Goal: Task Accomplishment & Management: Use online tool/utility

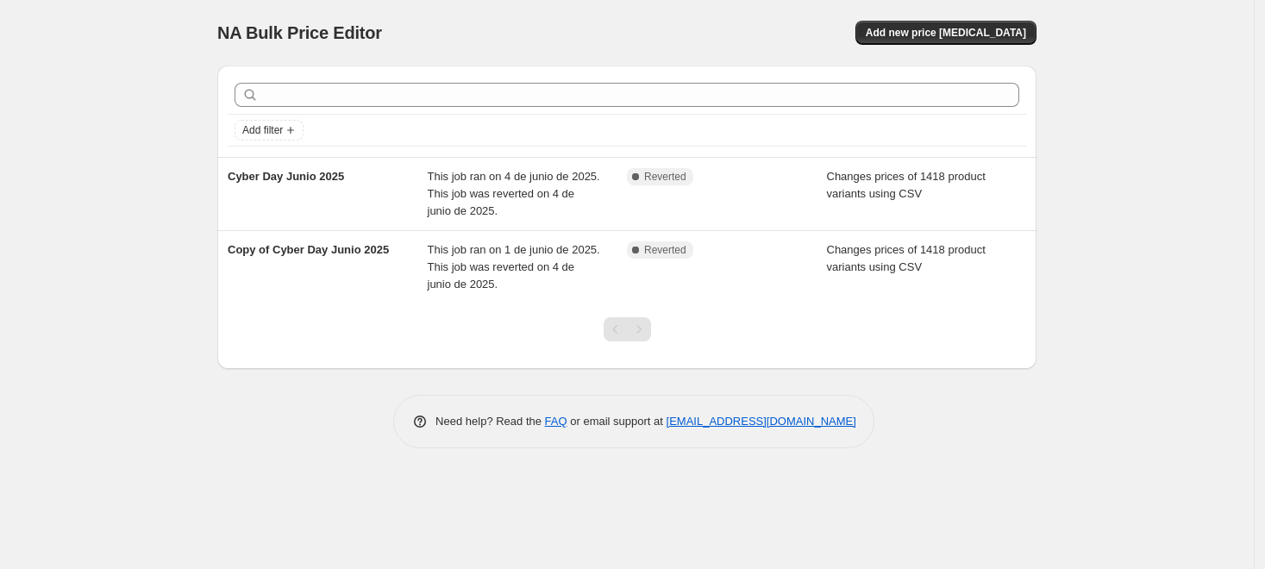
click at [162, 253] on div "NA Bulk Price Editor. This page is ready NA Bulk Price Editor Add new price cha…" at bounding box center [627, 284] width 1254 height 569
click at [948, 30] on span "Add new price [MEDICAL_DATA]" at bounding box center [946, 33] width 160 height 14
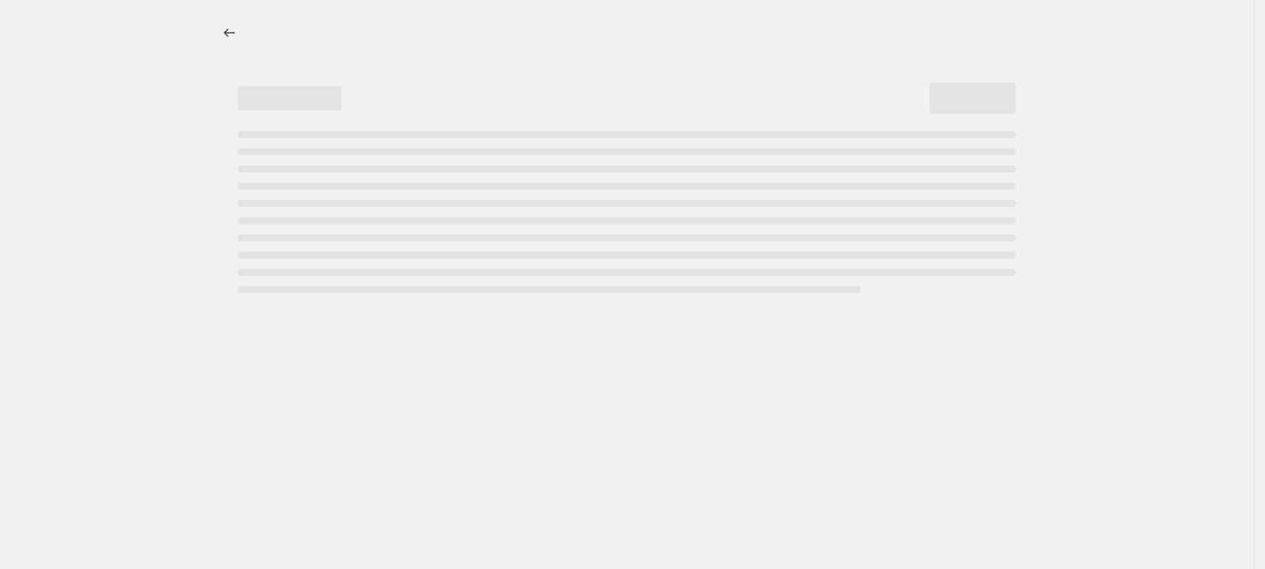
select select "percentage"
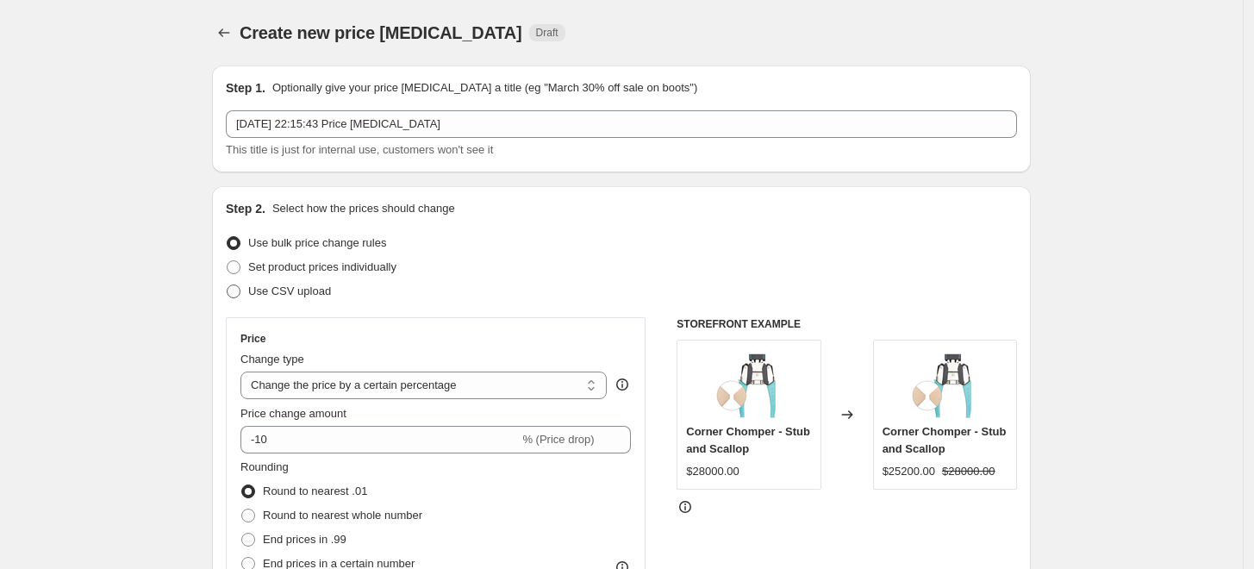
click at [263, 295] on span "Use CSV upload" at bounding box center [289, 291] width 83 height 13
click at [228, 285] on input "Use CSV upload" at bounding box center [227, 285] width 1 height 1
radio input "true"
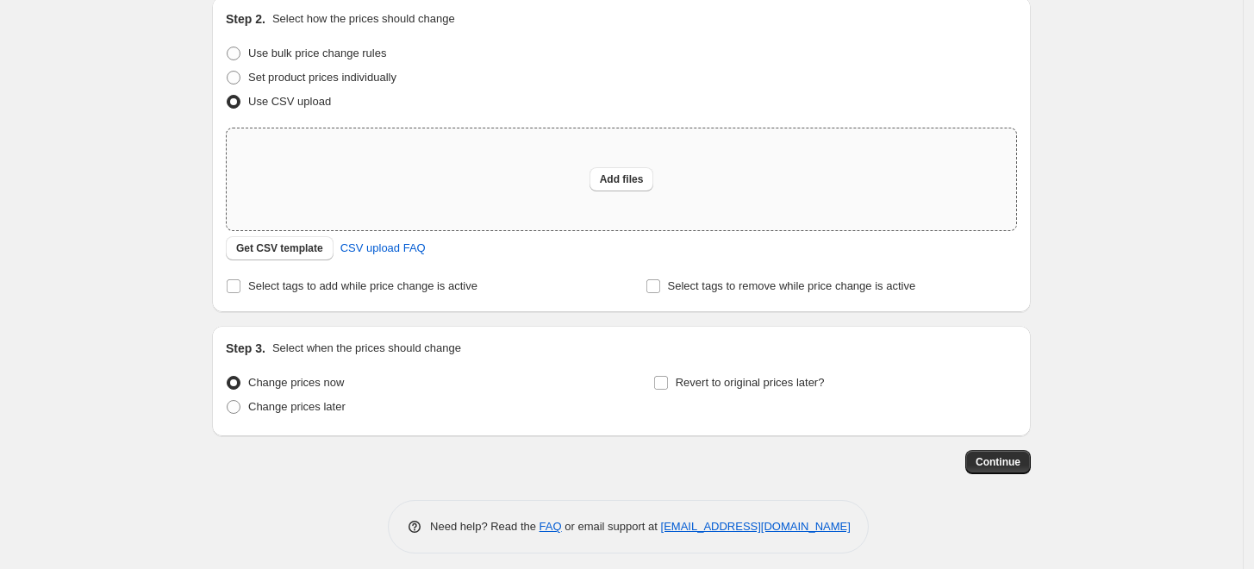
scroll to position [191, 0]
click at [618, 149] on div "Add files" at bounding box center [622, 178] width 790 height 102
type input "C:\fakepath\csv_template_user_55885 - csv_template_user_55885.csv"
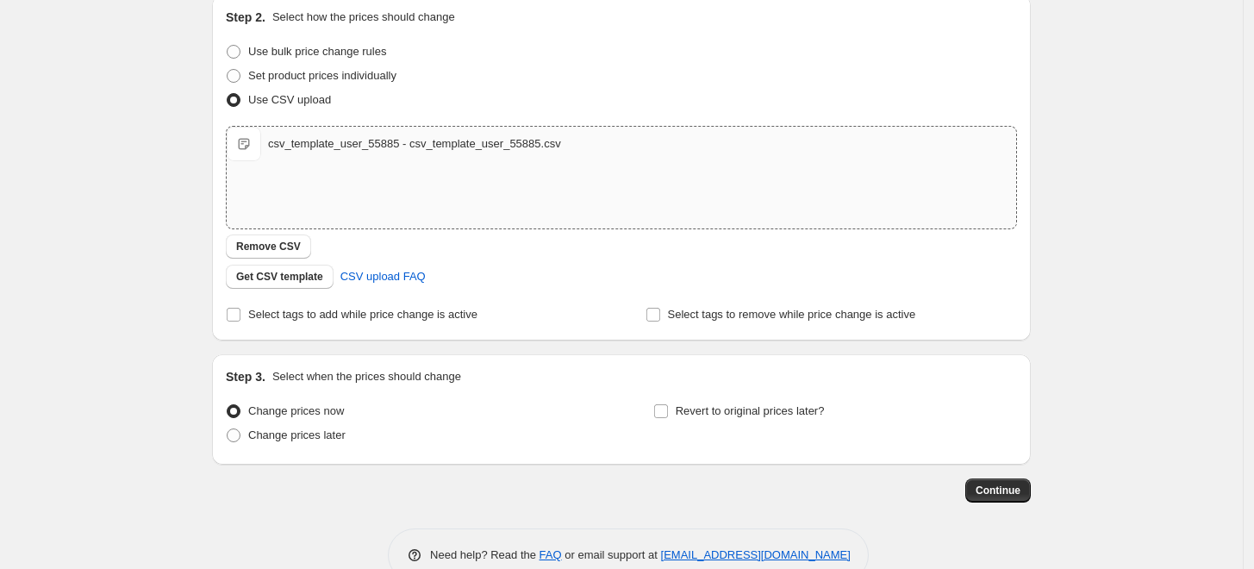
click at [168, 309] on div "Create new price change job. This page is ready Create new price change job Dra…" at bounding box center [621, 208] width 1243 height 799
click at [143, 386] on div "Create new price change job. This page is ready Create new price change job Dra…" at bounding box center [621, 208] width 1243 height 799
click at [247, 310] on label "Select tags to add while price change is active" at bounding box center [352, 315] width 252 height 24
click at [241, 310] on input "Select tags to add while price change is active" at bounding box center [234, 315] width 14 height 14
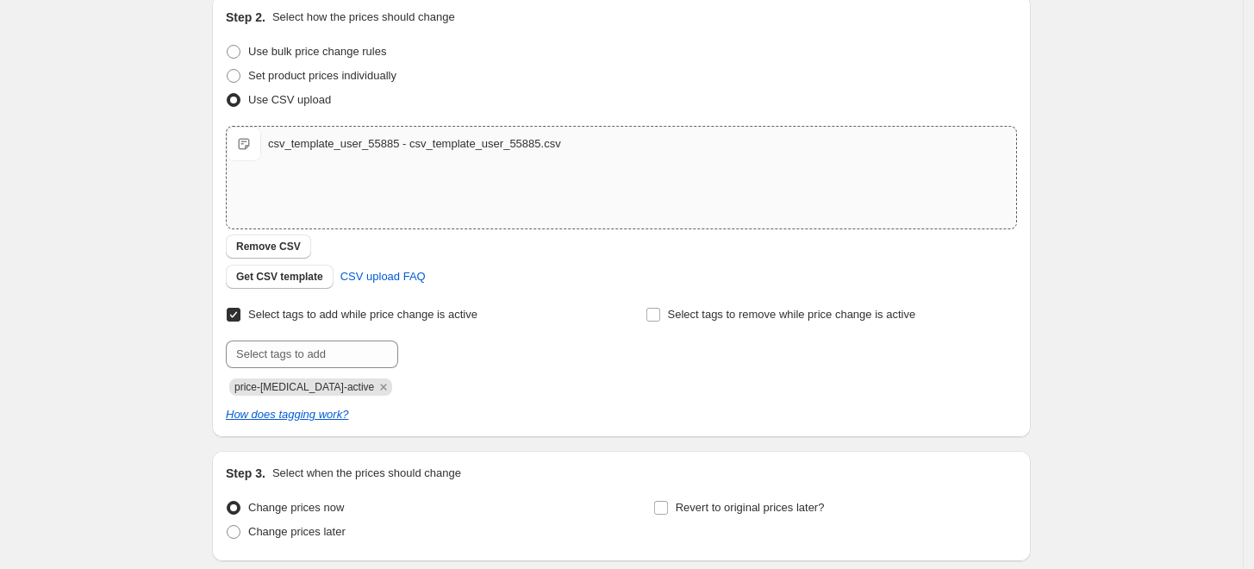
click at [247, 310] on label "Select tags to add while price change is active" at bounding box center [352, 315] width 252 height 24
click at [241, 310] on input "Select tags to add while price change is active" at bounding box center [234, 315] width 14 height 14
checkbox input "false"
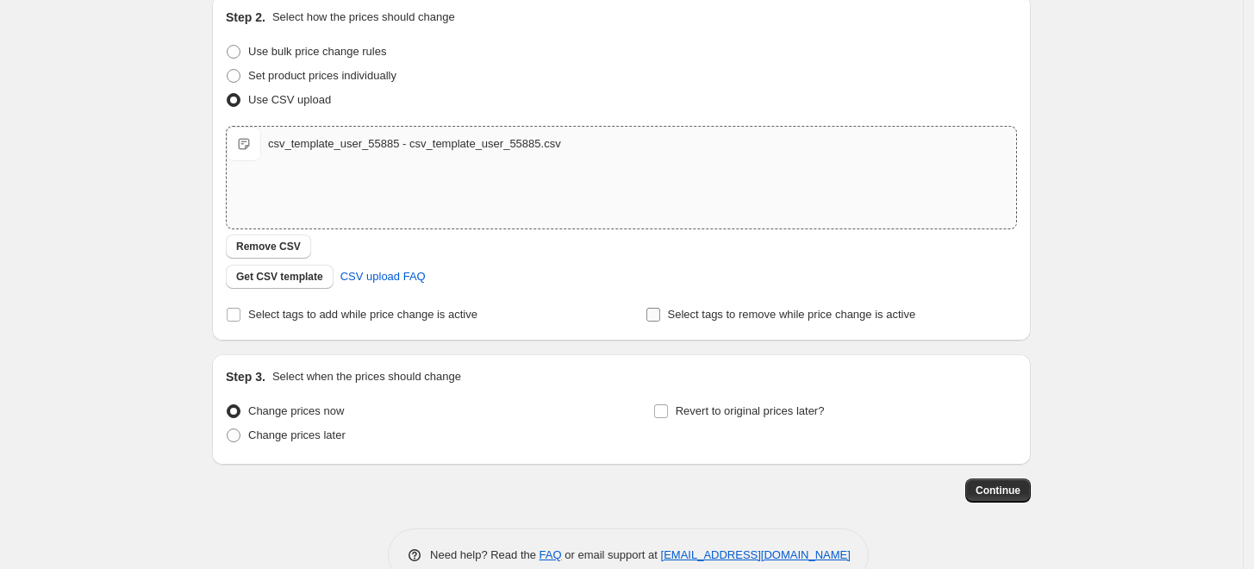
click at [661, 322] on span at bounding box center [654, 315] width 16 height 16
click at [660, 322] on input "Select tags to remove while price change is active" at bounding box center [654, 315] width 14 height 14
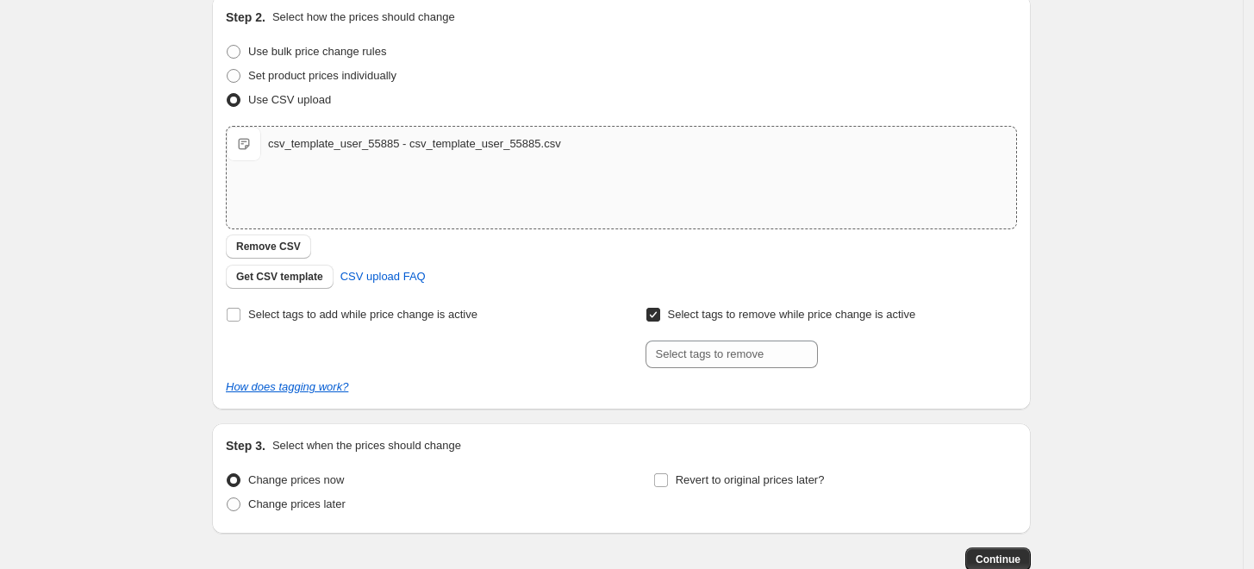
click at [661, 322] on span at bounding box center [654, 315] width 16 height 16
click at [660, 322] on input "Select tags to remove while price change is active" at bounding box center [654, 315] width 14 height 14
checkbox input "false"
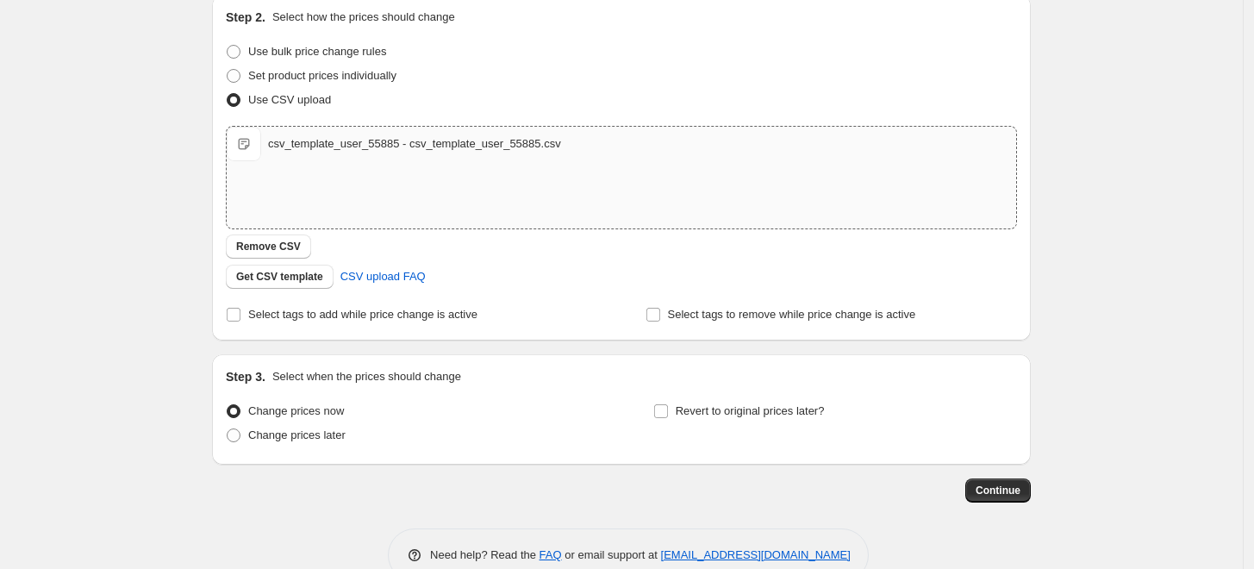
click at [177, 366] on div "Create new price change job. This page is ready Create new price change job Dra…" at bounding box center [621, 208] width 1243 height 799
click at [274, 432] on span "Change prices later" at bounding box center [296, 434] width 97 height 13
click at [228, 429] on input "Change prices later" at bounding box center [227, 428] width 1 height 1
radio input "true"
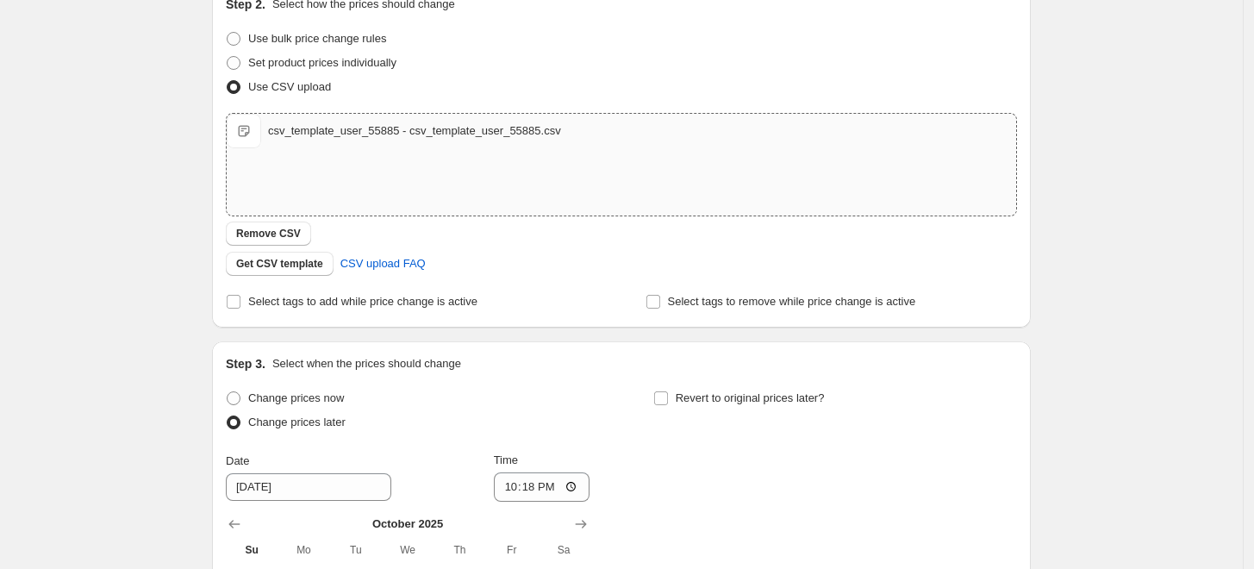
scroll to position [478, 0]
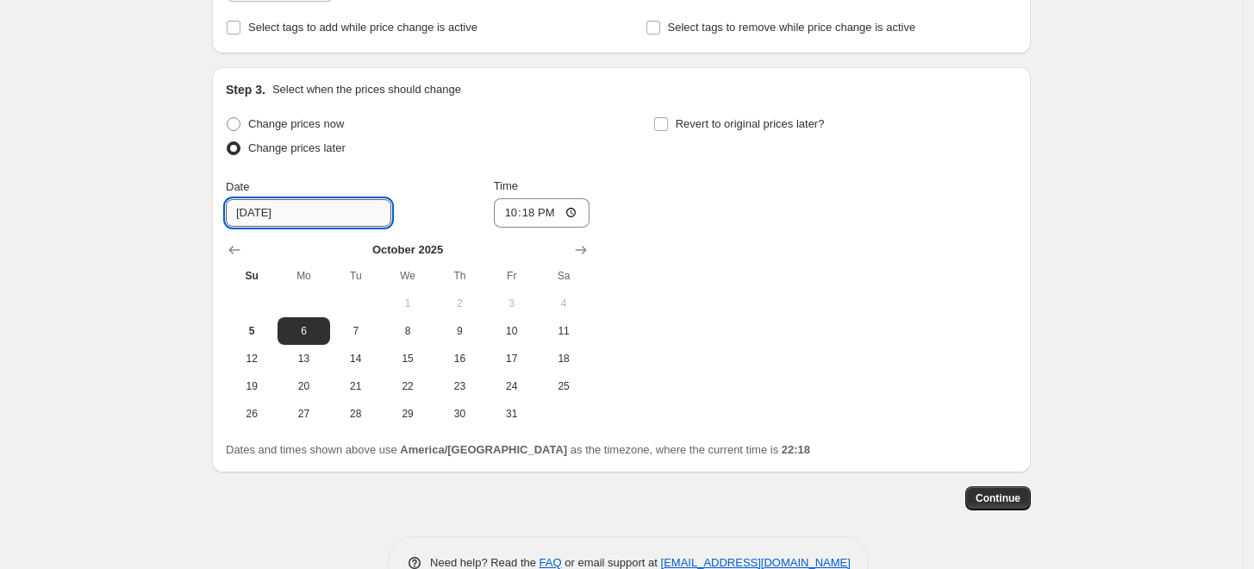
click at [290, 206] on input "10/6/2025" at bounding box center [309, 213] width 166 height 28
click at [196, 318] on div "Create new price change job. This page is ready Create new price change job Dra…" at bounding box center [621, 69] width 860 height 1094
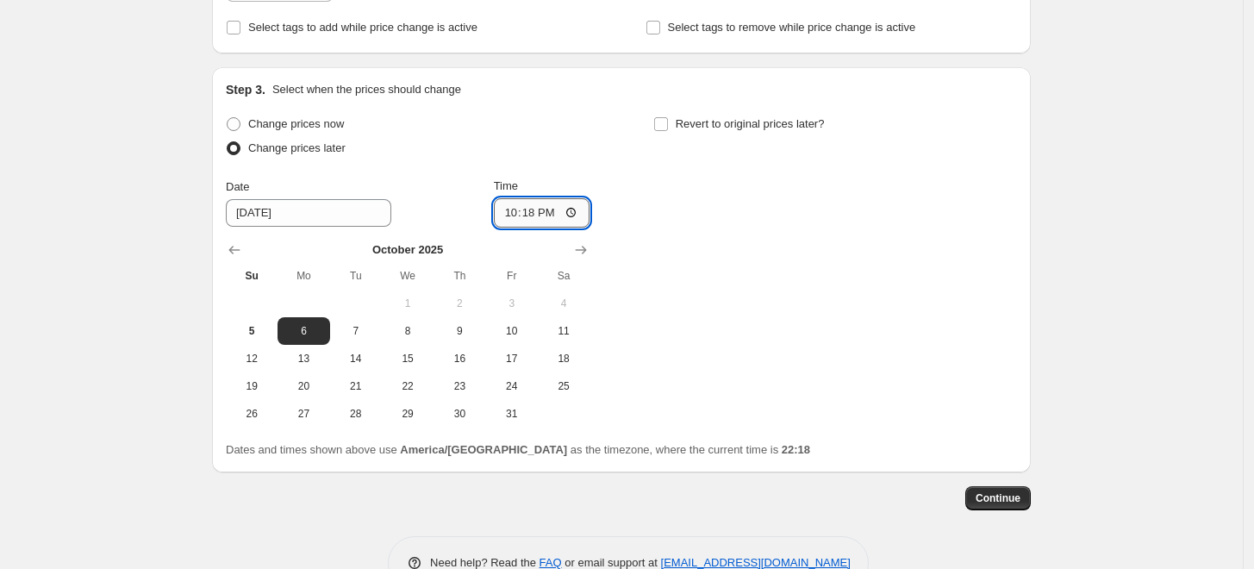
click at [552, 198] on input "22:18" at bounding box center [542, 212] width 97 height 29
click at [559, 216] on input "22:18" at bounding box center [542, 212] width 97 height 29
click at [535, 216] on input "22:18" at bounding box center [542, 212] width 97 height 29
click at [657, 229] on div "Change prices now Change prices later Date 10/6/2025 Time 00:00 October 2025 Su…" at bounding box center [621, 270] width 791 height 316
click at [549, 214] on input "00:00" at bounding box center [542, 212] width 97 height 29
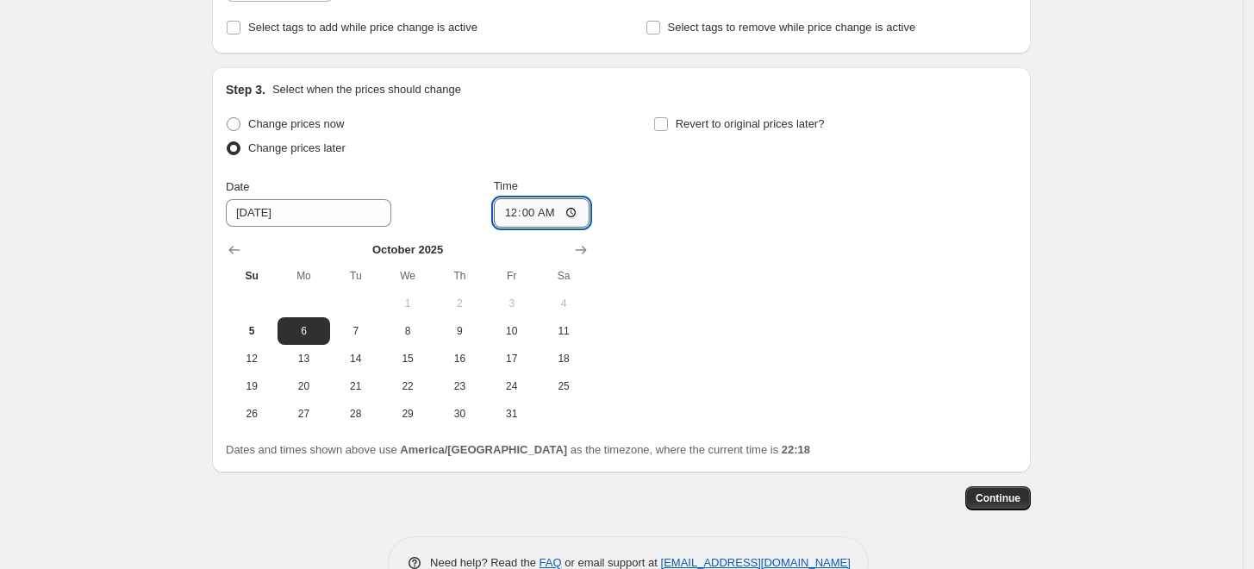
type input "00:01"
click at [841, 279] on div "Change prices now Change prices later Date 10/6/2025 Time 00:01 October 2025 Su…" at bounding box center [621, 270] width 791 height 316
click at [578, 209] on input "00:01" at bounding box center [542, 212] width 97 height 29
click at [690, 213] on div "Change prices now Change prices later Date 10/6/2025 Time 00:01 October 2025 Su…" at bounding box center [621, 270] width 791 height 316
click at [137, 276] on div "Create new price change job. This page is ready Create new price change job Dra…" at bounding box center [621, 69] width 1243 height 1094
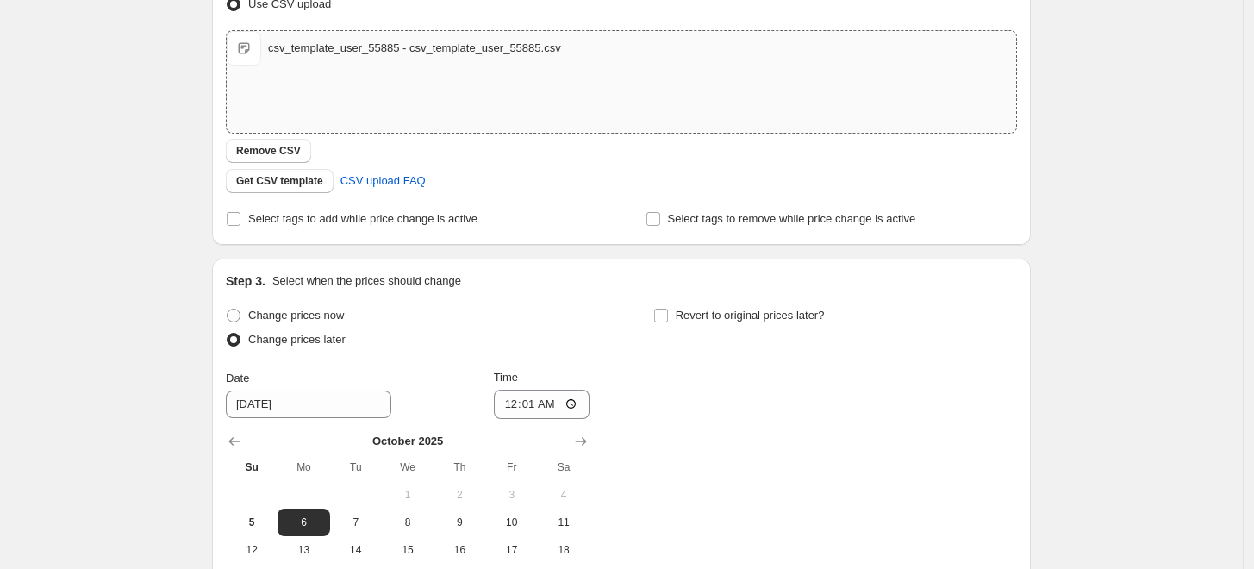
scroll to position [0, 0]
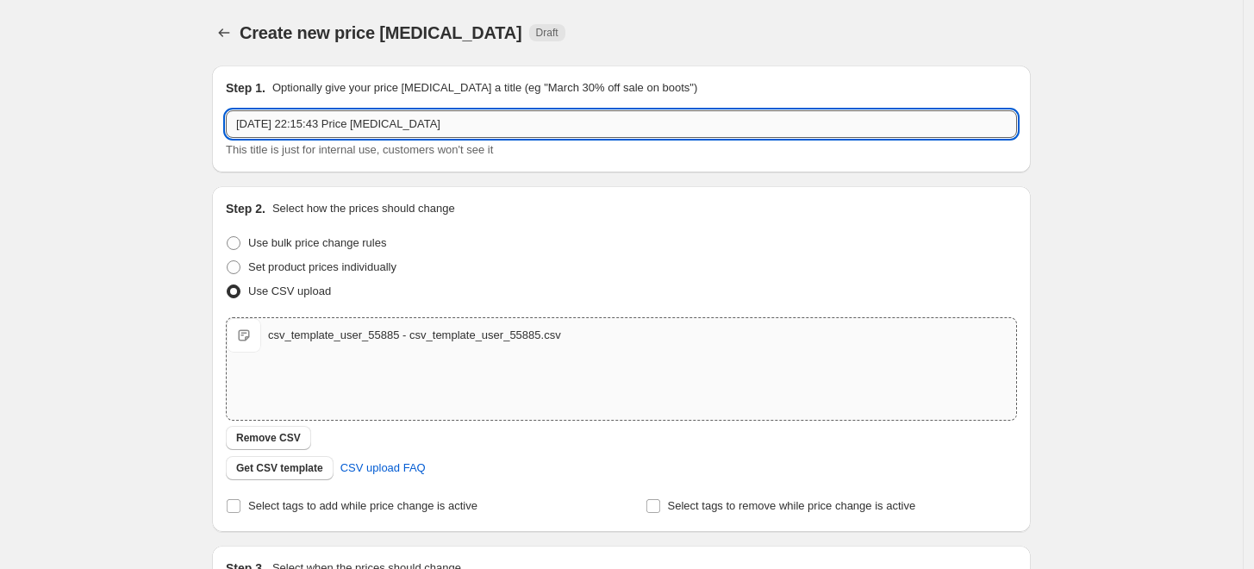
click at [438, 134] on input "5 oct 2025, 22:15:43 Price change job" at bounding box center [621, 124] width 791 height 28
drag, startPoint x: 540, startPoint y: 129, endPoint x: 3, endPoint y: 129, distance: 536.2
click at [124, 129] on div "Create new price change job. This page is ready Create new price change job Dra…" at bounding box center [621, 547] width 1243 height 1094
type input "Cyber Octubre 2025"
click at [1078, 285] on div "Create new price change job. This page is ready Create new price change job Dra…" at bounding box center [621, 547] width 1243 height 1094
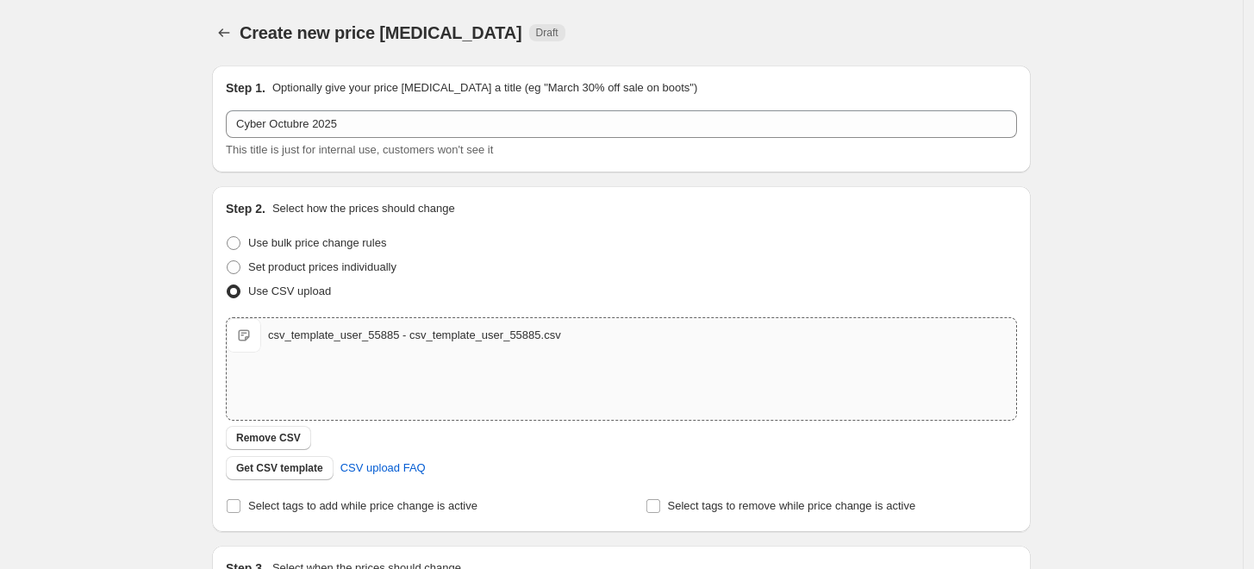
scroll to position [287, 0]
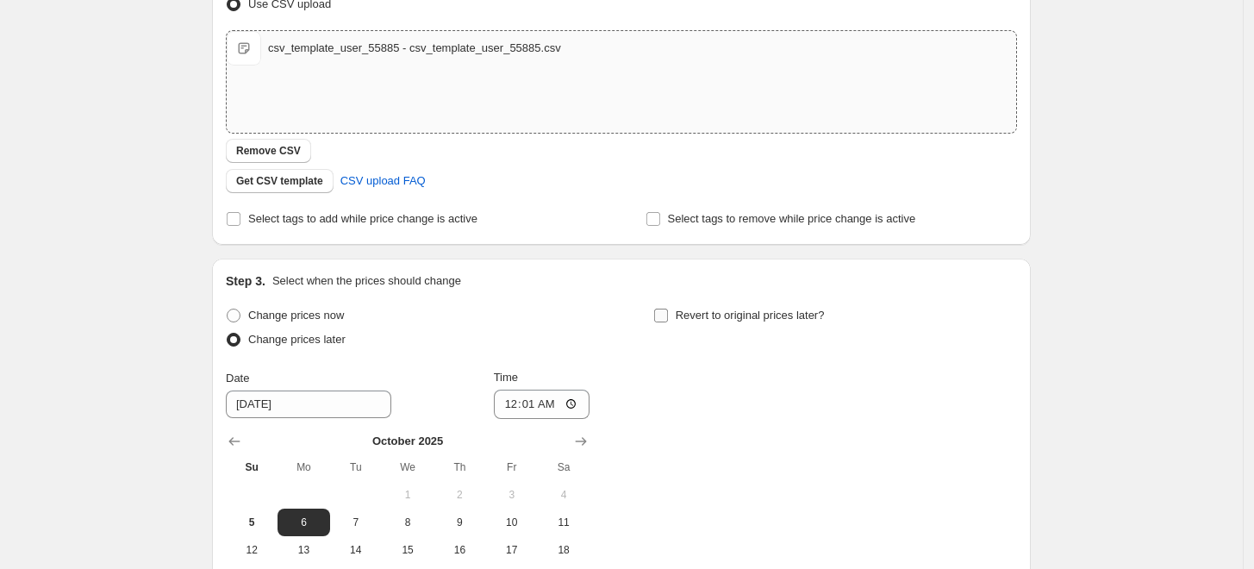
click at [668, 322] on input "Revert to original prices later?" at bounding box center [661, 316] width 14 height 14
checkbox input "true"
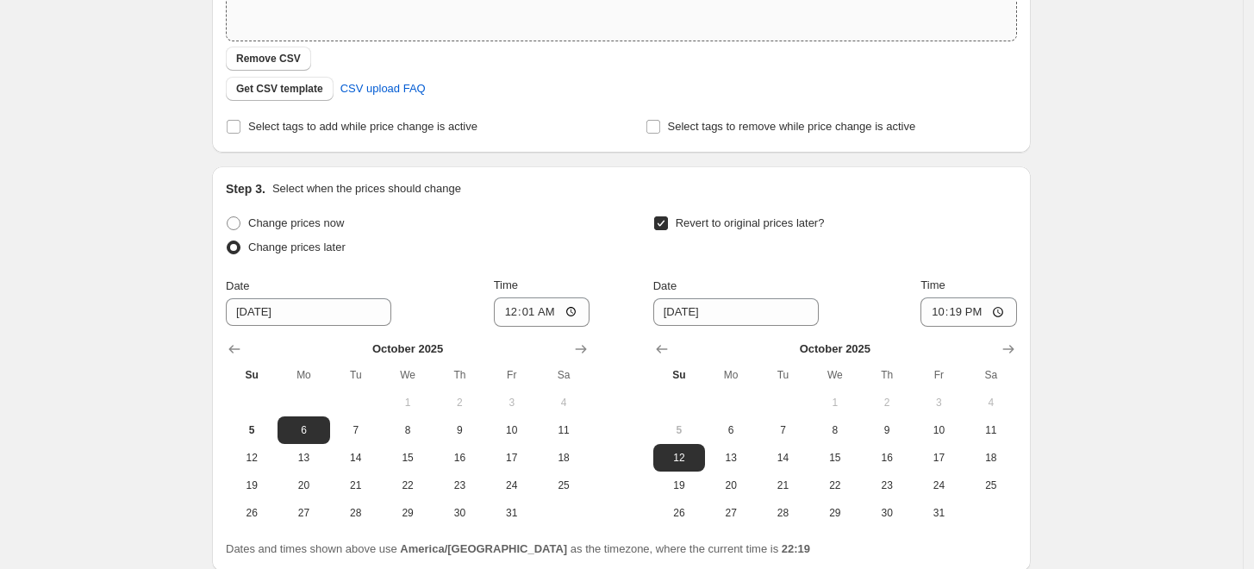
scroll to position [478, 0]
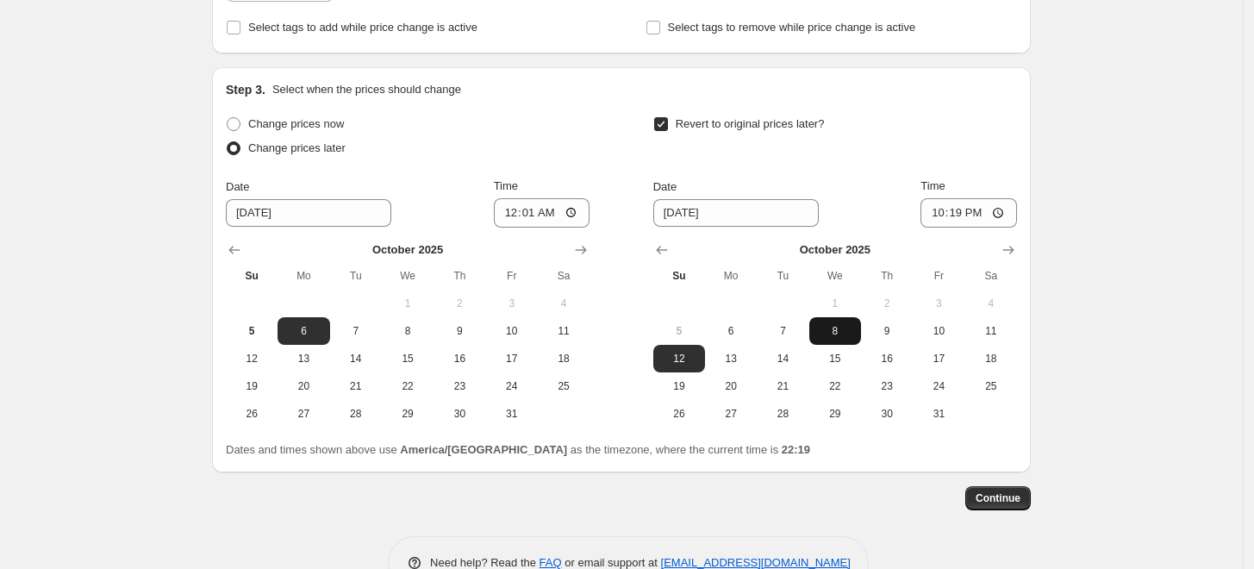
click at [838, 337] on button "8" at bounding box center [836, 331] width 52 height 28
click at [881, 337] on button "9" at bounding box center [887, 331] width 52 height 28
type input "10/9/2025"
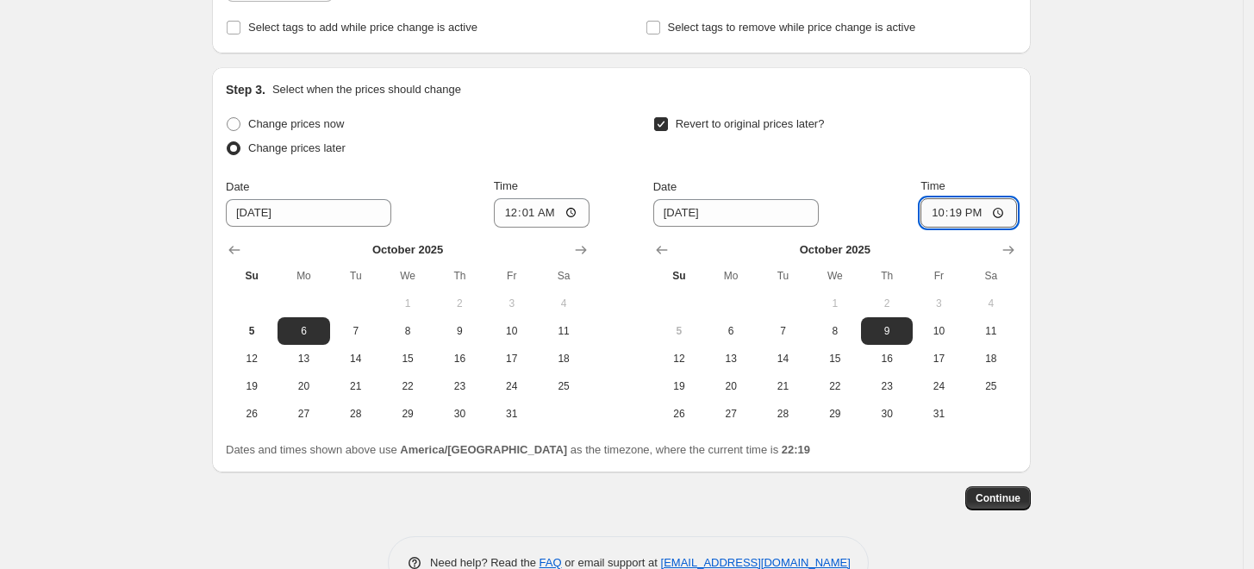
click at [982, 206] on input "22:19" at bounding box center [969, 212] width 97 height 29
click at [966, 215] on input "22:19" at bounding box center [969, 212] width 97 height 29
click at [999, 213] on input "22:19" at bounding box center [969, 212] width 97 height 29
click at [1089, 258] on div "Create new price change job. This page is ready Create new price change job Dra…" at bounding box center [621, 69] width 1243 height 1094
click at [969, 219] on input "01:19" at bounding box center [969, 212] width 97 height 29
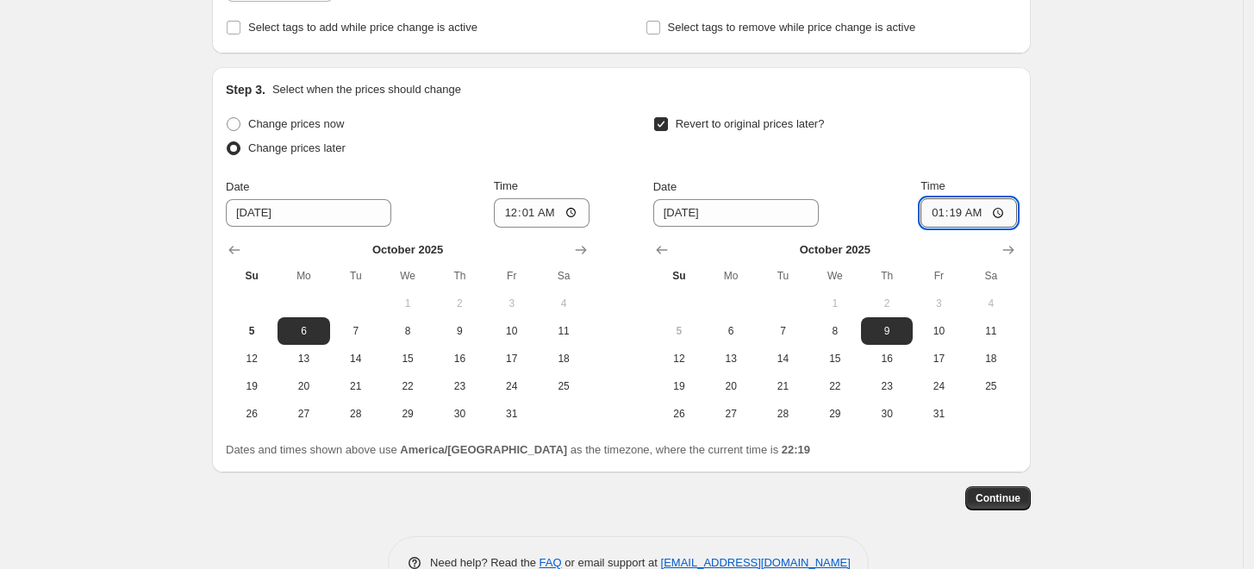
click at [1001, 202] on input "01:19" at bounding box center [969, 212] width 97 height 29
click at [1001, 216] on input "01:19" at bounding box center [969, 212] width 97 height 29
type input "00:01"
click at [1104, 260] on div "Create new price change job. This page is ready Create new price change job Dra…" at bounding box center [621, 69] width 1243 height 1094
click at [1080, 284] on div "Create new price change job. This page is ready Create new price change job Dra…" at bounding box center [621, 69] width 1243 height 1094
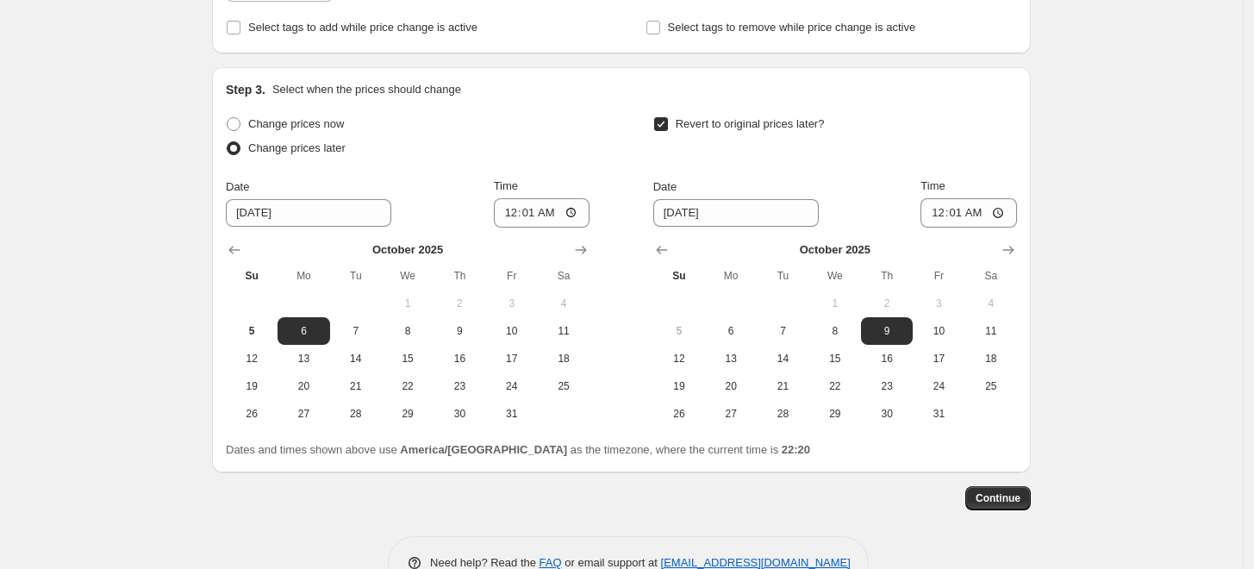
click at [1102, 284] on div "Create new price change job. This page is ready Create new price change job Dra…" at bounding box center [621, 69] width 1243 height 1094
click at [1090, 288] on div "Create new price change job. This page is ready Create new price change job Dra…" at bounding box center [621, 69] width 1243 height 1094
click at [850, 328] on span "8" at bounding box center [835, 331] width 38 height 14
type input "[DATE]"
click at [976, 229] on div "October 2025 Su Mo Tu We Th Fr Sa 1 2 3 4 5 6 7 8 9 10 11 12 13 14 15 16 17 18 …" at bounding box center [829, 328] width 378 height 200
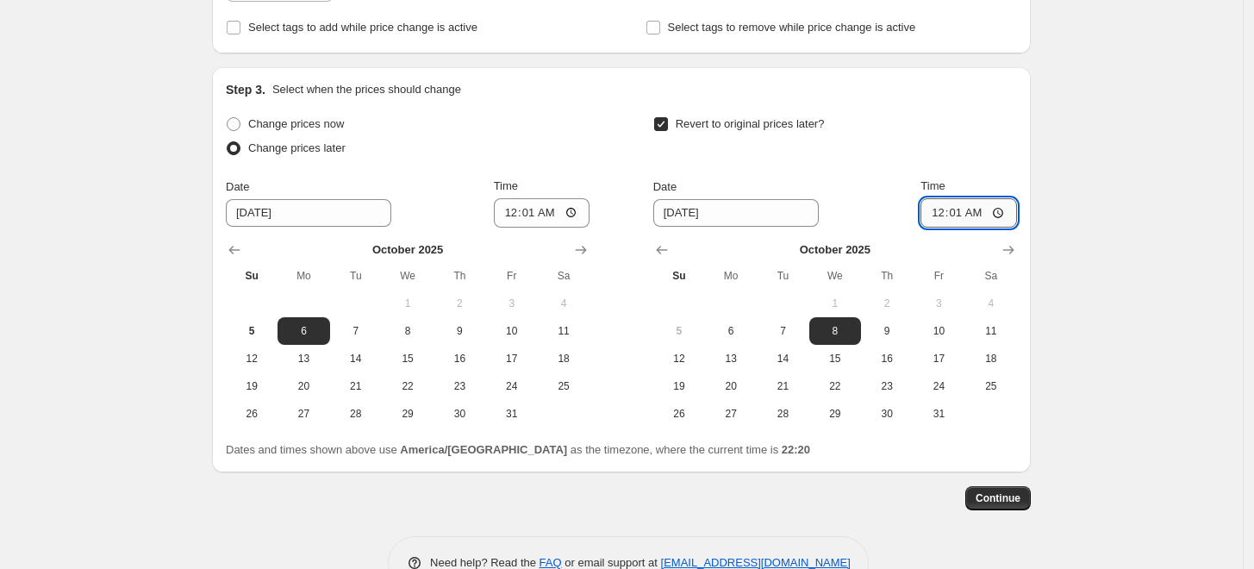
click at [966, 210] on input "00:01" at bounding box center [969, 212] width 97 height 29
click at [965, 203] on input "00:01" at bounding box center [969, 212] width 97 height 29
click at [965, 207] on input "00:01" at bounding box center [969, 212] width 97 height 29
click at [1000, 210] on input "00:01" at bounding box center [969, 212] width 97 height 29
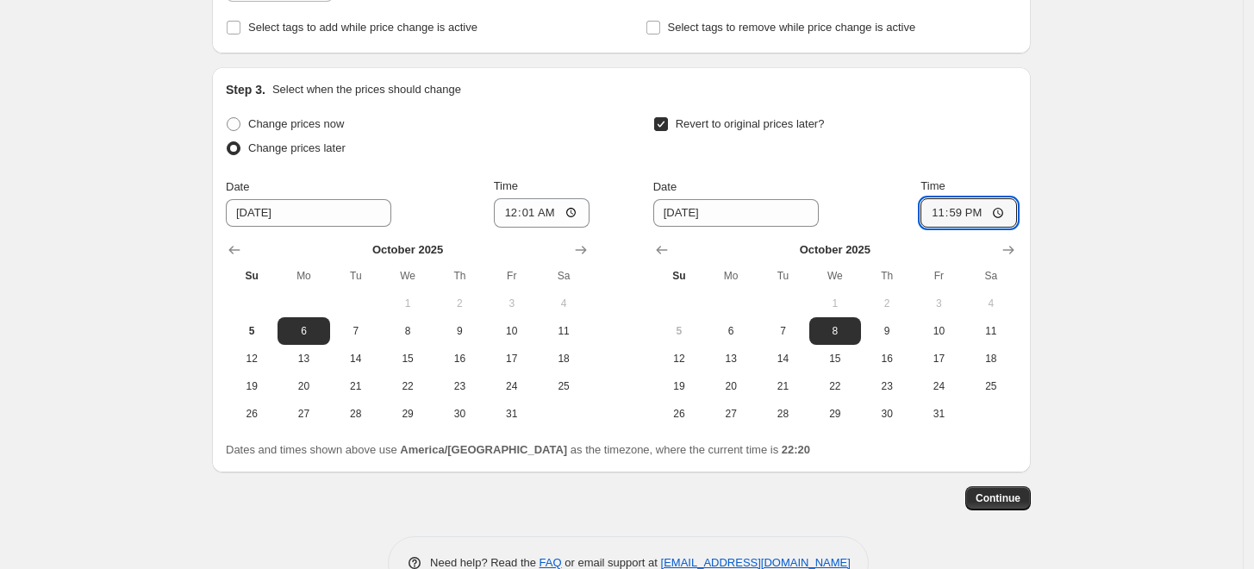
type input "23:59"
click at [1132, 253] on div "Create new price change job. This page is ready Create new price change job Dra…" at bounding box center [621, 69] width 1243 height 1094
click at [1145, 272] on div "Create new price change job. This page is ready Create new price change job Dra…" at bounding box center [621, 69] width 1243 height 1094
click at [1137, 280] on div "Create new price change job. This page is ready Create new price change job Dra…" at bounding box center [621, 69] width 1243 height 1094
click at [1153, 371] on div "Create new price change job. This page is ready Create new price change job Dra…" at bounding box center [621, 69] width 1243 height 1094
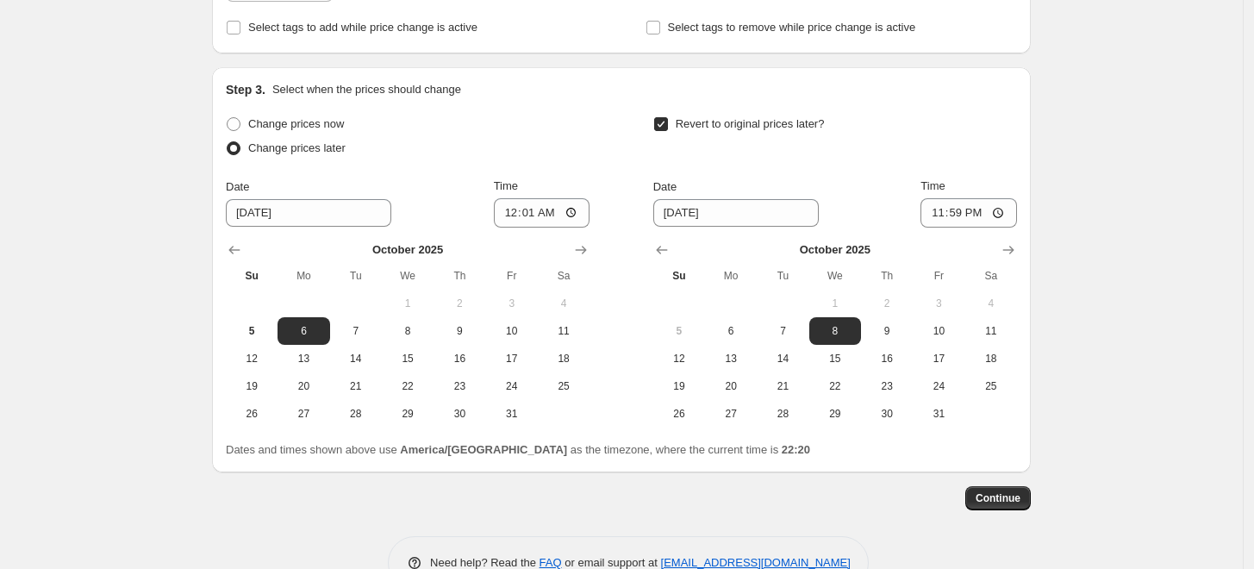
click at [1107, 309] on div "Create new price change job. This page is ready Create new price change job Dra…" at bounding box center [621, 69] width 1243 height 1094
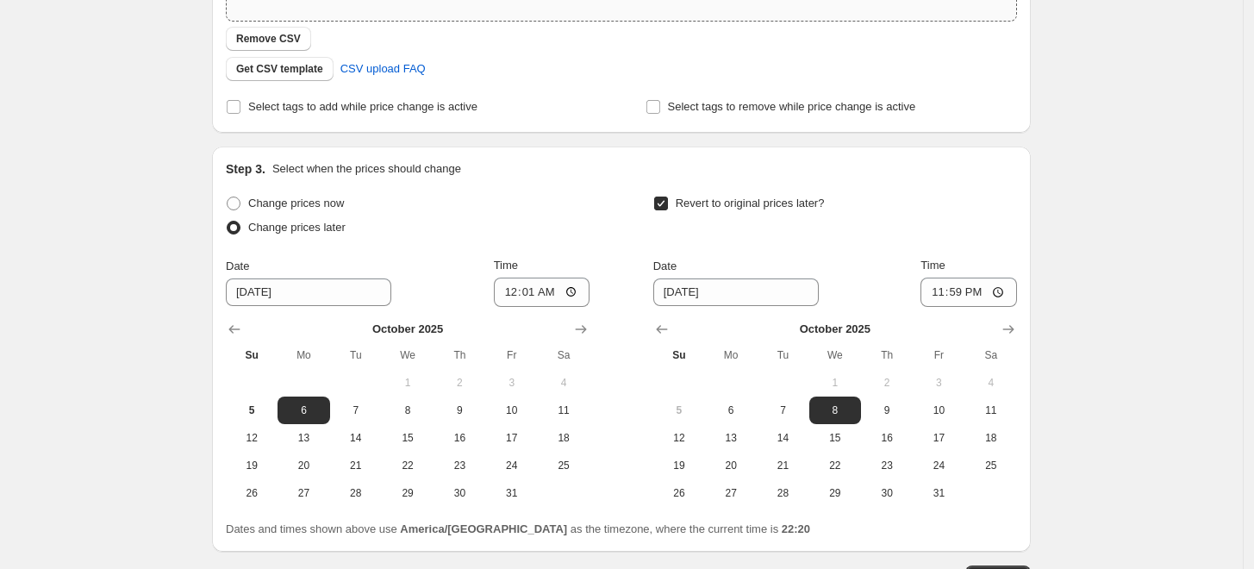
scroll to position [524, 0]
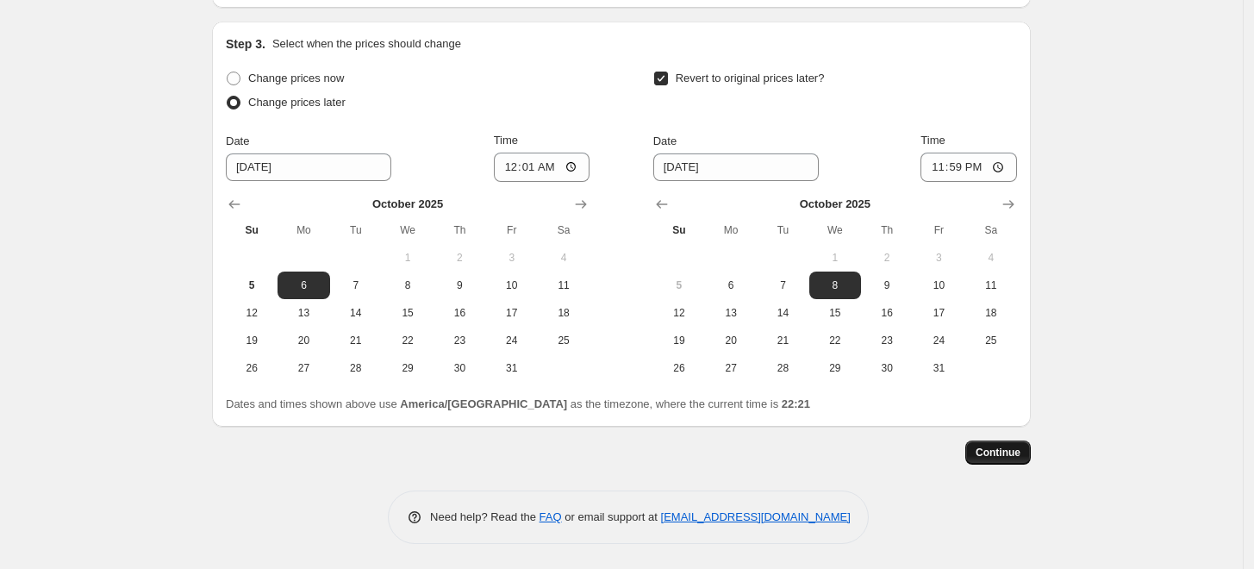
click at [1000, 460] on button "Continue" at bounding box center [999, 453] width 66 height 24
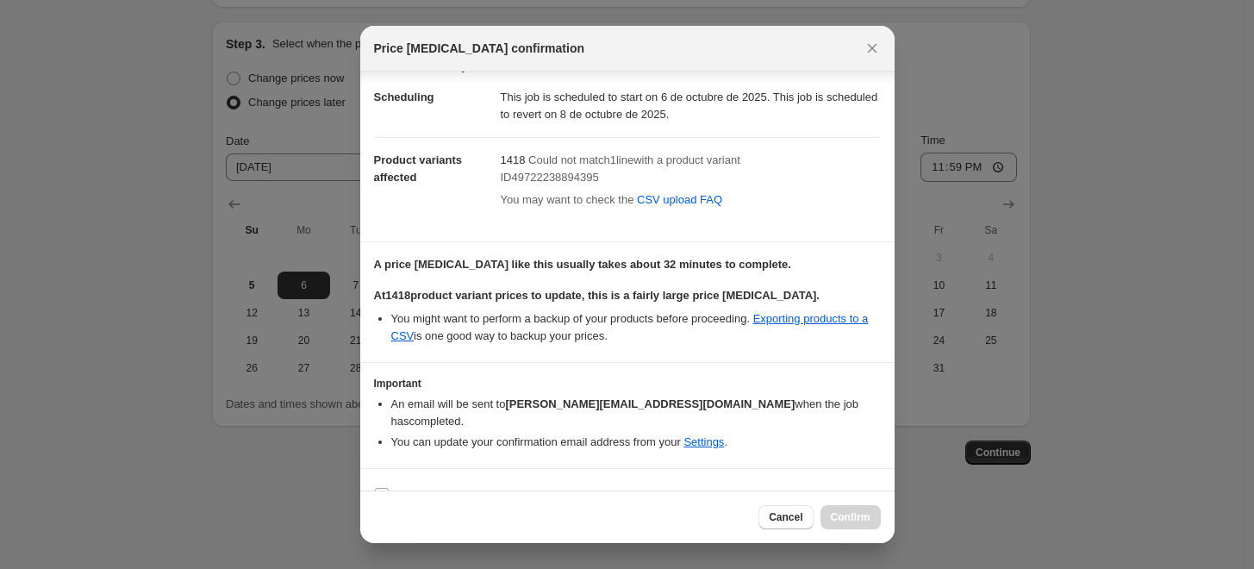
scroll to position [39, 0]
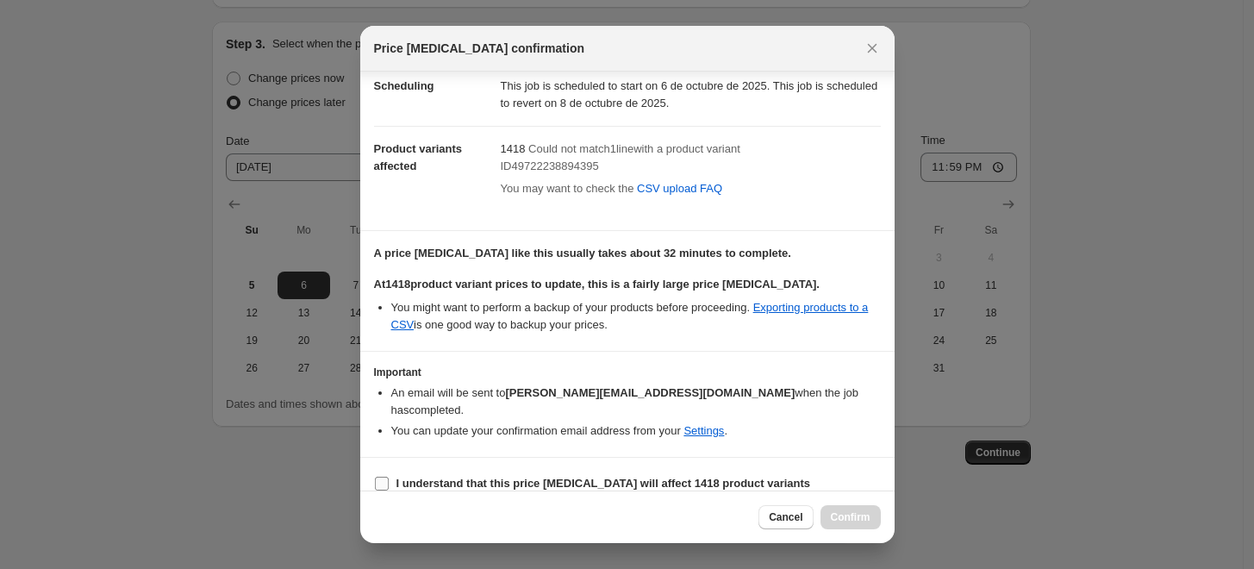
click at [393, 472] on label "I understand that this price change job will affect 1418 product variants" at bounding box center [592, 484] width 437 height 24
click at [389, 477] on input "I understand that this price change job will affect 1418 product variants" at bounding box center [382, 484] width 14 height 14
checkbox input "true"
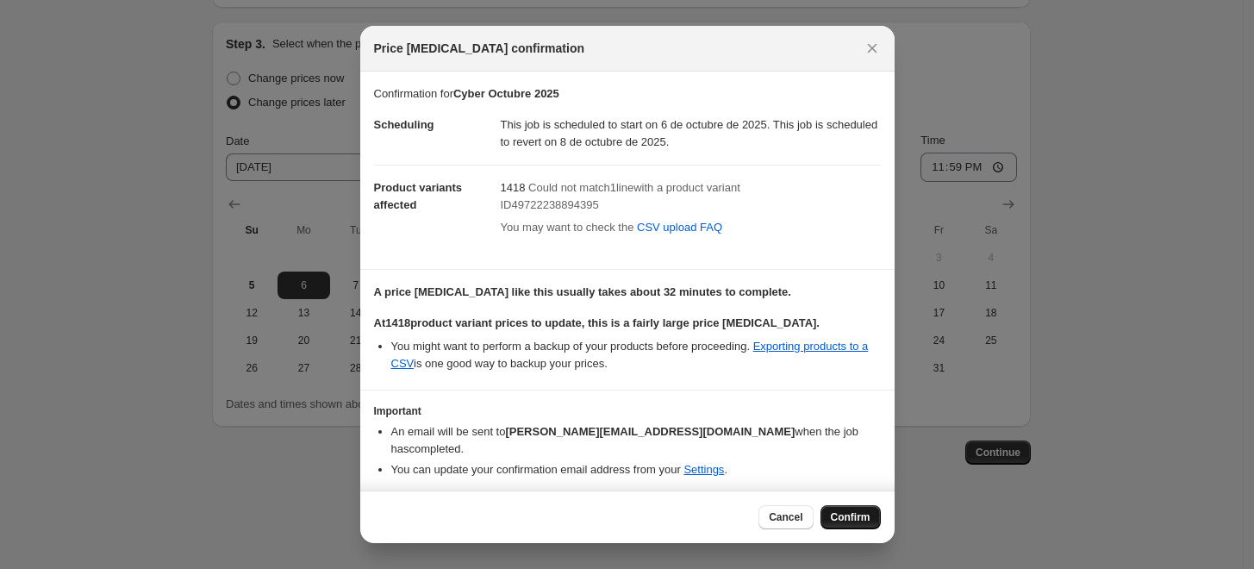
click at [866, 516] on span "Confirm" at bounding box center [851, 517] width 40 height 14
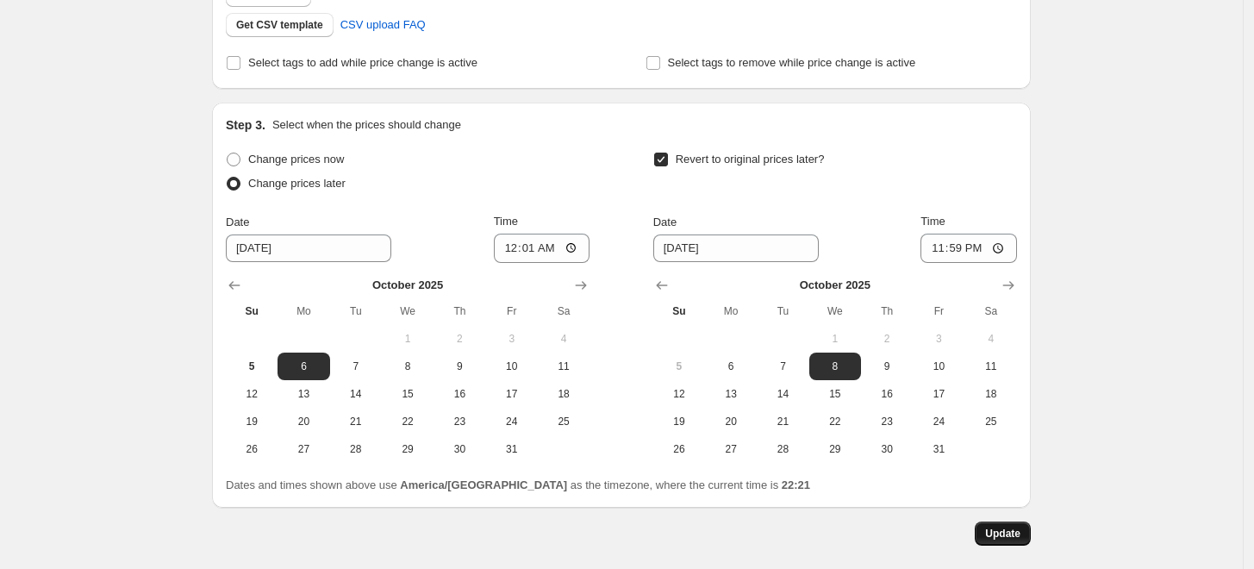
scroll to position [628, 0]
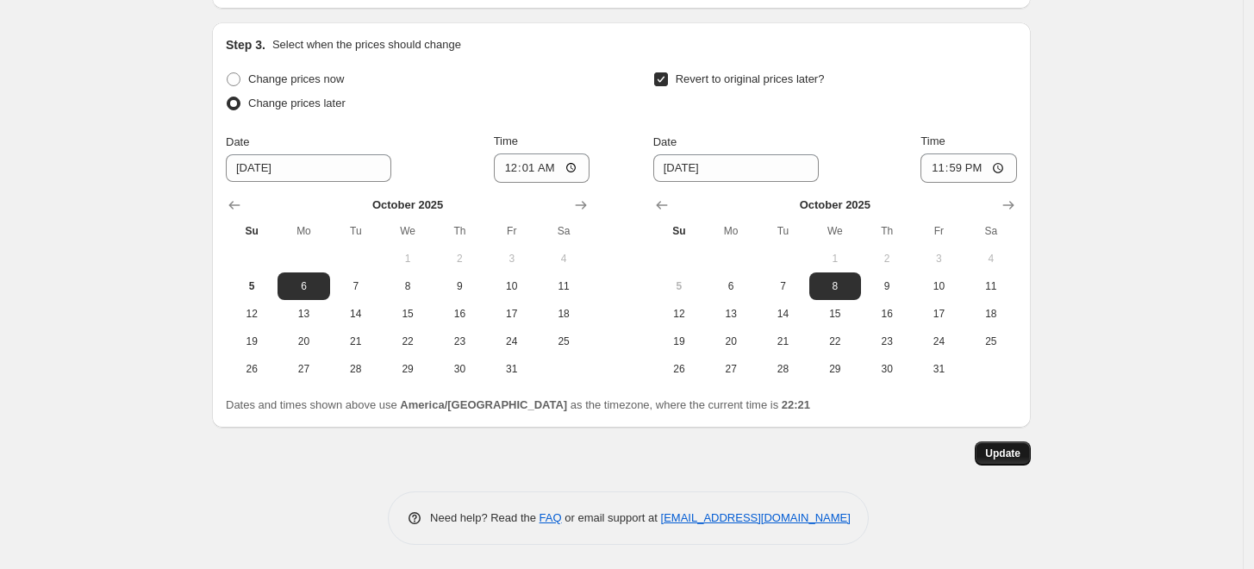
click at [1018, 458] on span "Update" at bounding box center [1002, 454] width 35 height 14
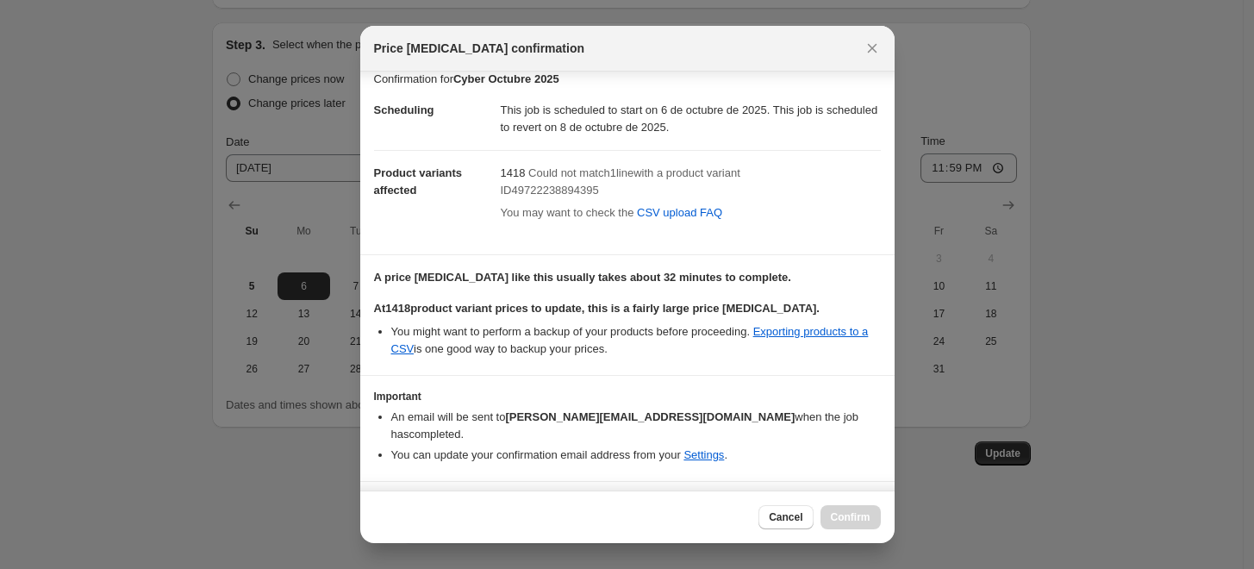
scroll to position [39, 0]
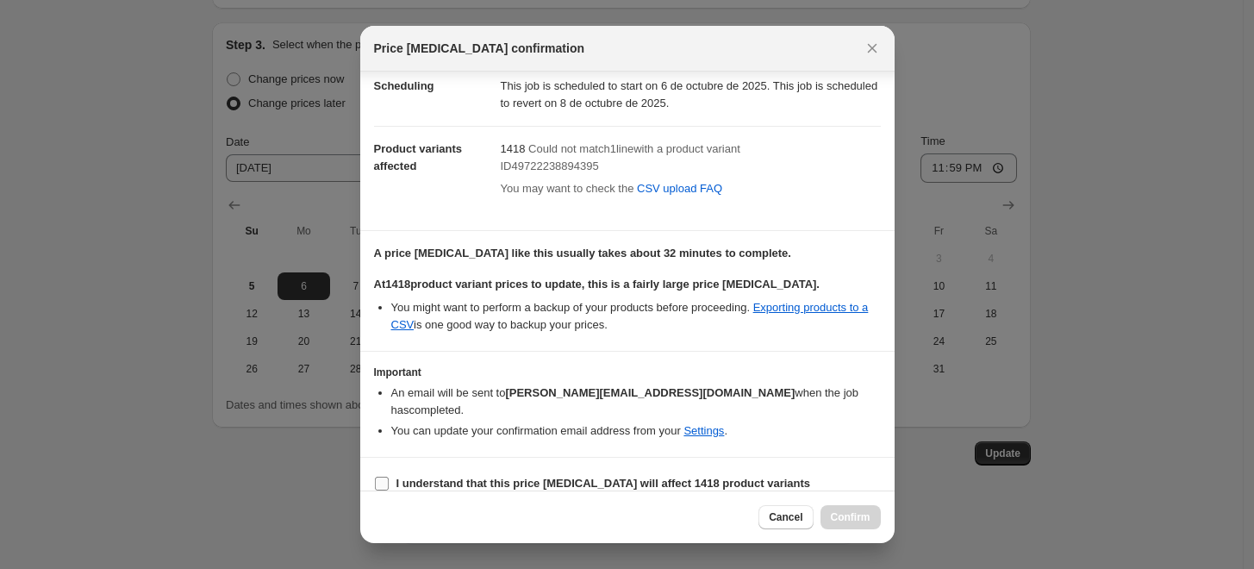
click at [397, 477] on b "I understand that this price change job will affect 1418 product variants" at bounding box center [604, 483] width 415 height 13
click at [389, 477] on input "I understand that this price change job will affect 1418 product variants" at bounding box center [382, 484] width 14 height 14
checkbox input "true"
click at [872, 510] on button "Confirm" at bounding box center [851, 517] width 60 height 24
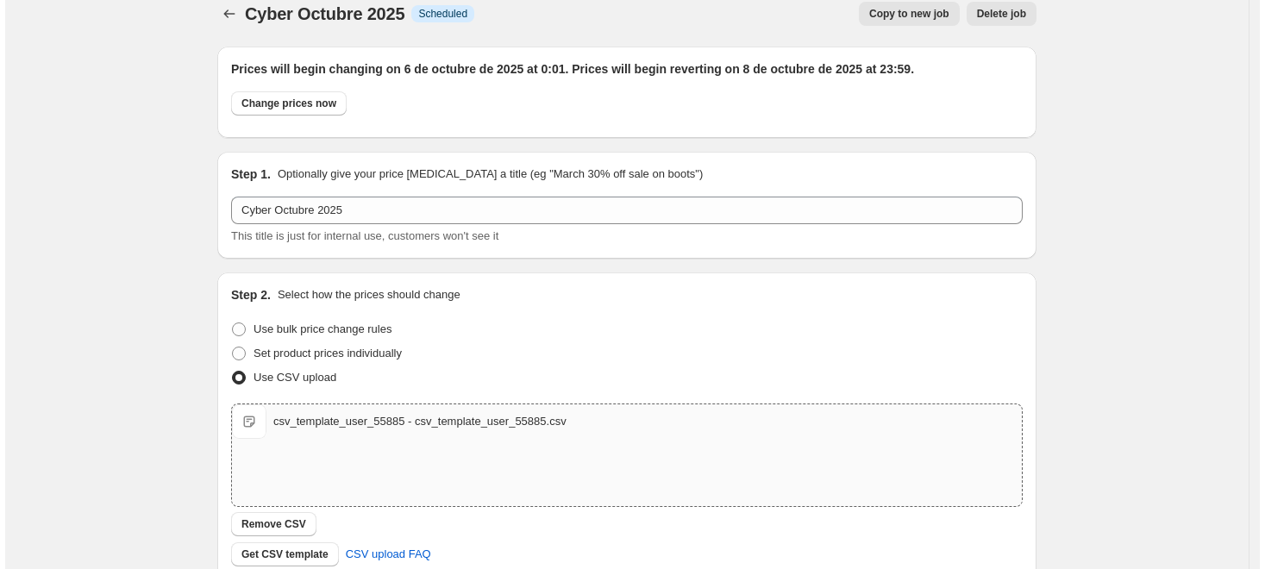
scroll to position [0, 0]
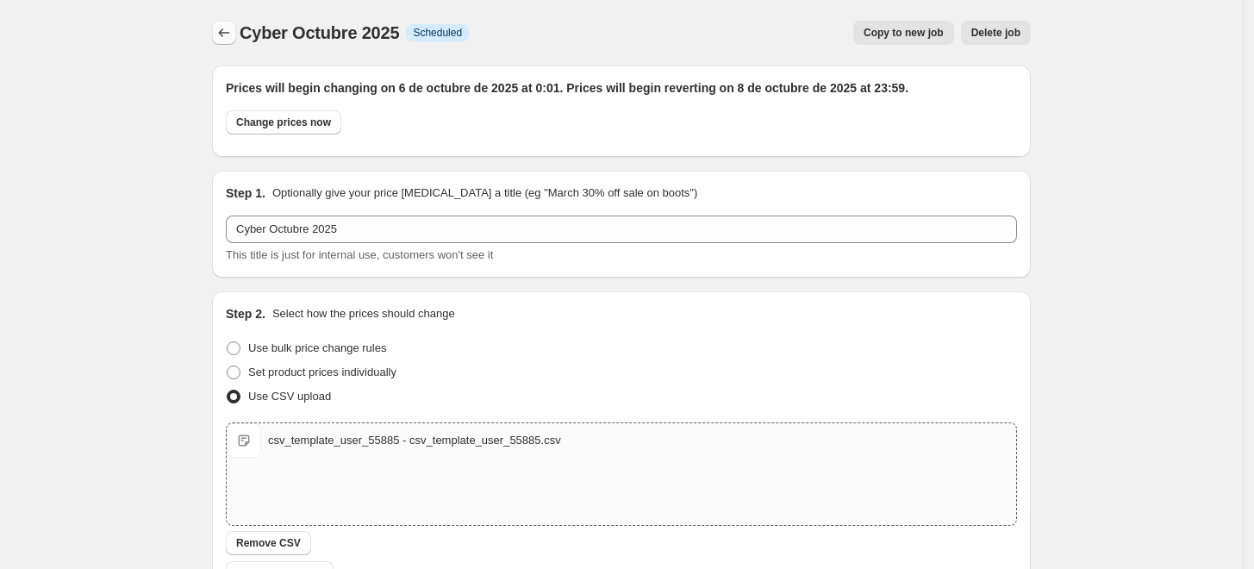
click at [219, 41] on button "Price change jobs" at bounding box center [224, 33] width 24 height 24
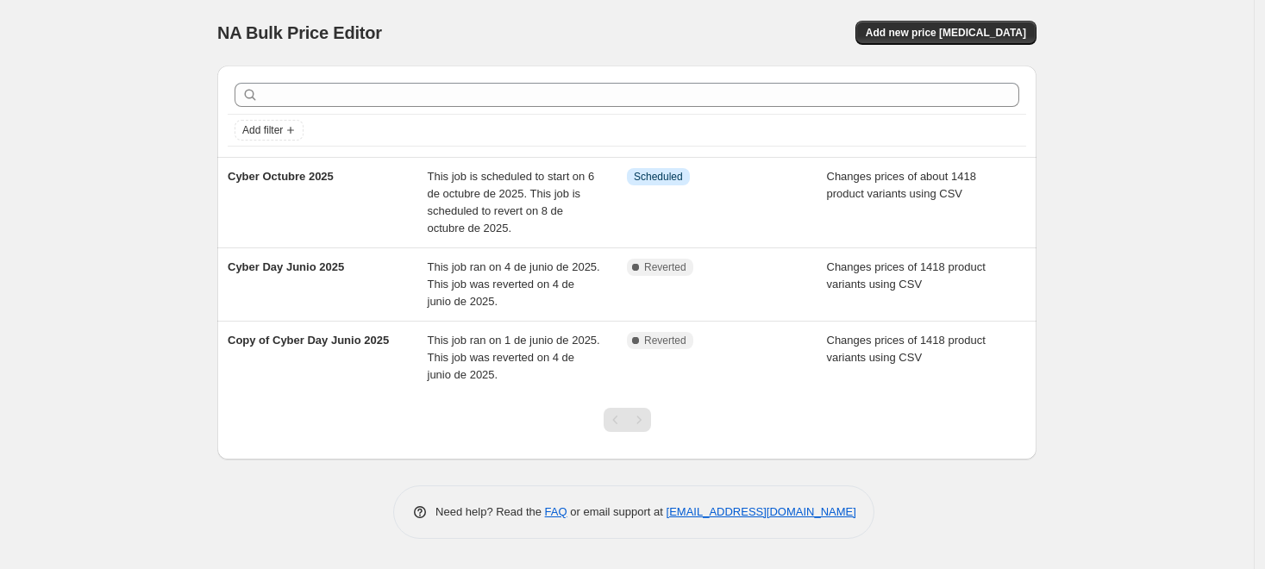
click at [145, 168] on div "NA Bulk Price Editor. This page is ready NA Bulk Price Editor Add new price cha…" at bounding box center [627, 284] width 1254 height 569
click at [1100, 278] on div "NA Bulk Price Editor. This page is ready NA Bulk Price Editor Add new price cha…" at bounding box center [627, 284] width 1254 height 569
click at [1169, 209] on div "NA Bulk Price Editor. This page is ready NA Bulk Price Editor Add new price cha…" at bounding box center [627, 284] width 1254 height 569
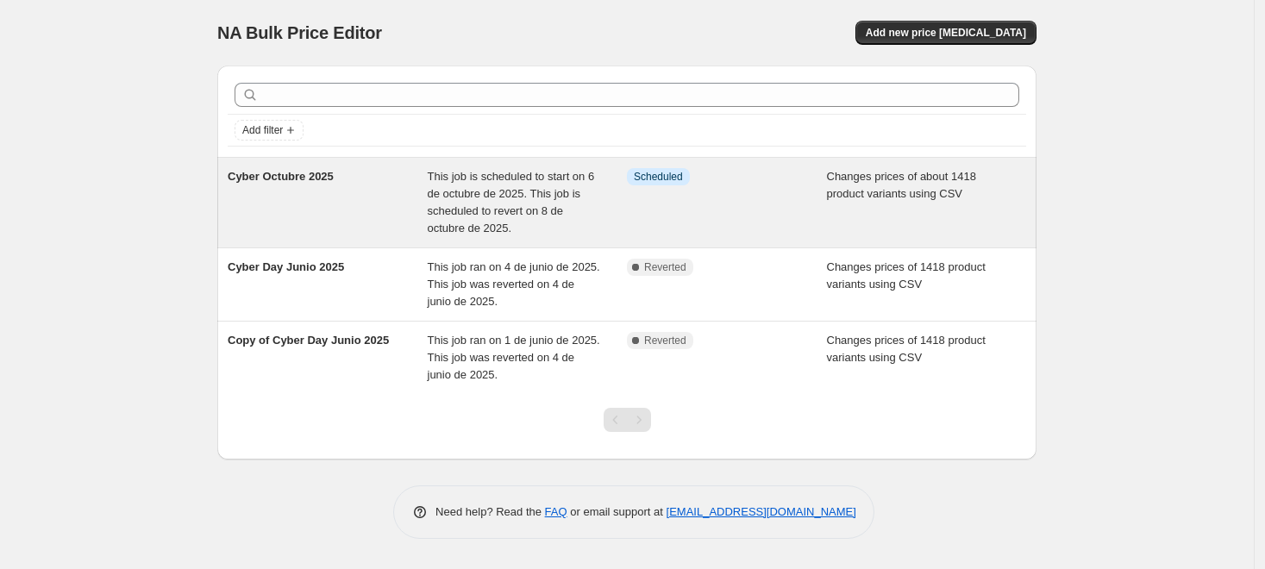
click at [598, 191] on div "This job is scheduled to start on 6 de octubre de 2025. This job is scheduled t…" at bounding box center [528, 202] width 200 height 69
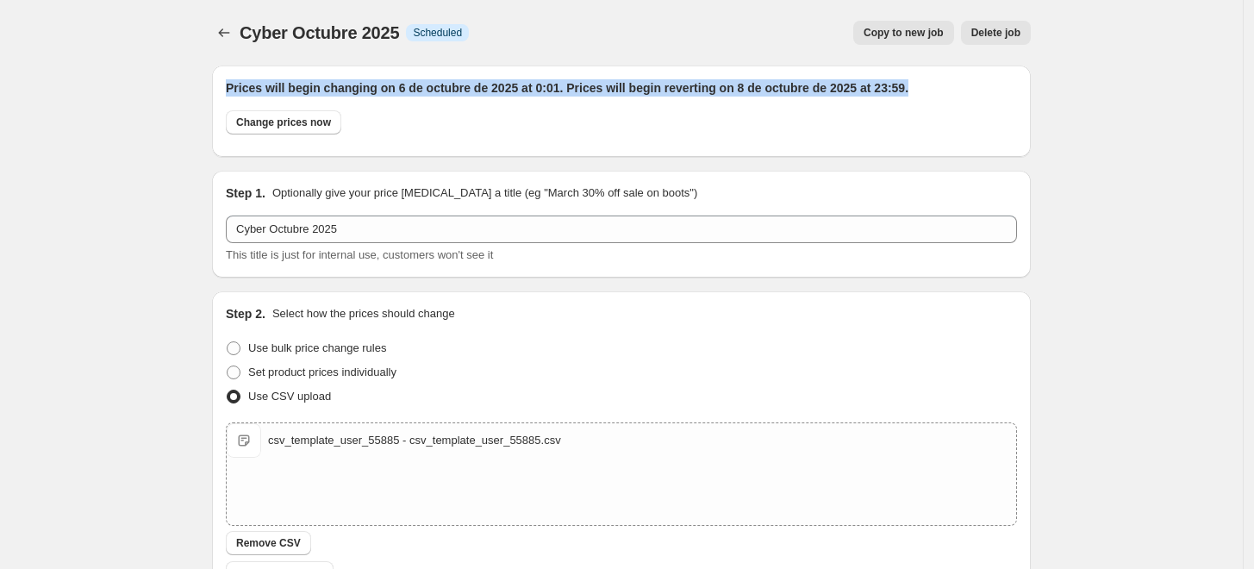
drag, startPoint x: 930, startPoint y: 91, endPoint x: 221, endPoint y: 92, distance: 709.5
click at [221, 92] on div "Prices will begin changing on 6 de octubre de 2025 at 0:01. Prices will begin r…" at bounding box center [621, 111] width 819 height 91
copy h2 "Prices will begin changing on 6 de octubre de 2025 at 0:01. Prices will begin r…"
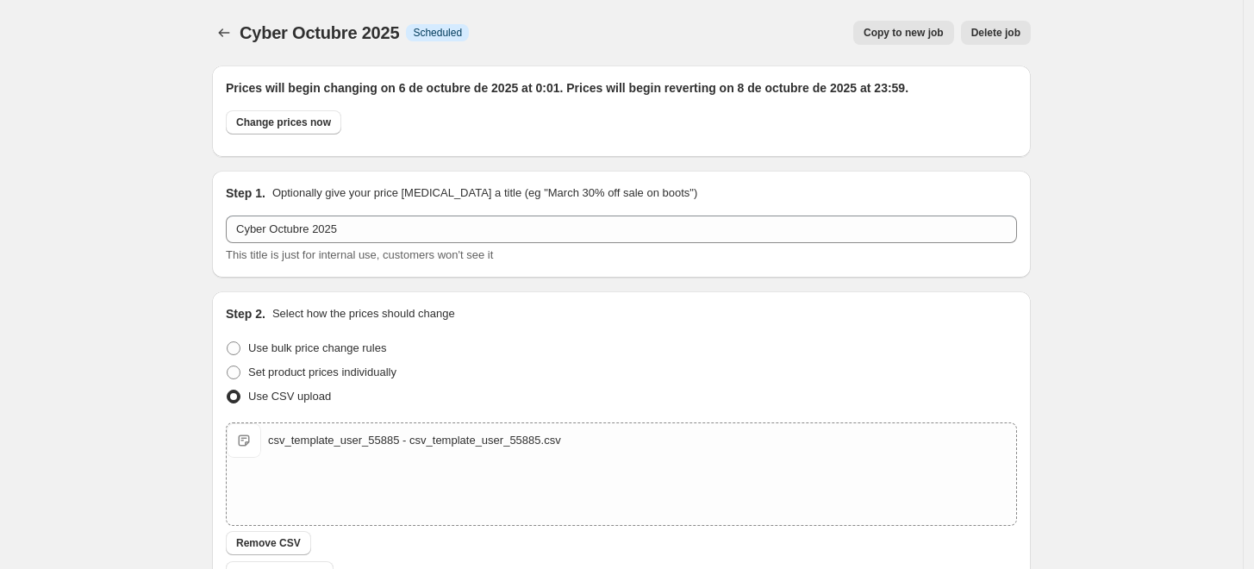
click at [297, 129] on button "Change prices now" at bounding box center [284, 122] width 116 height 24
radio input "true"
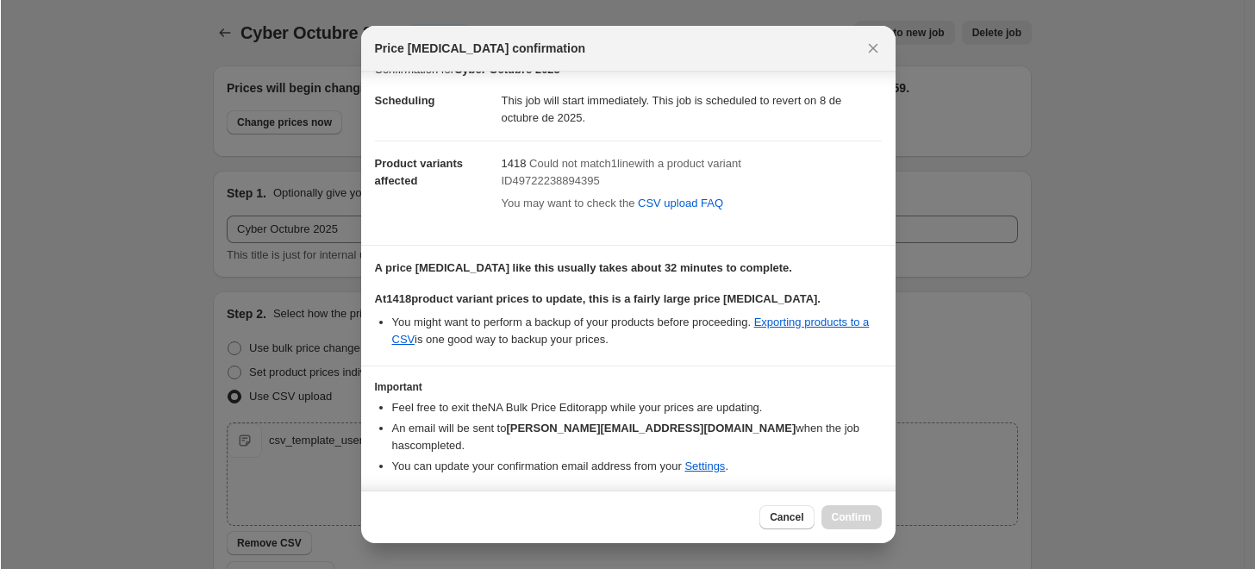
scroll to position [59, 0]
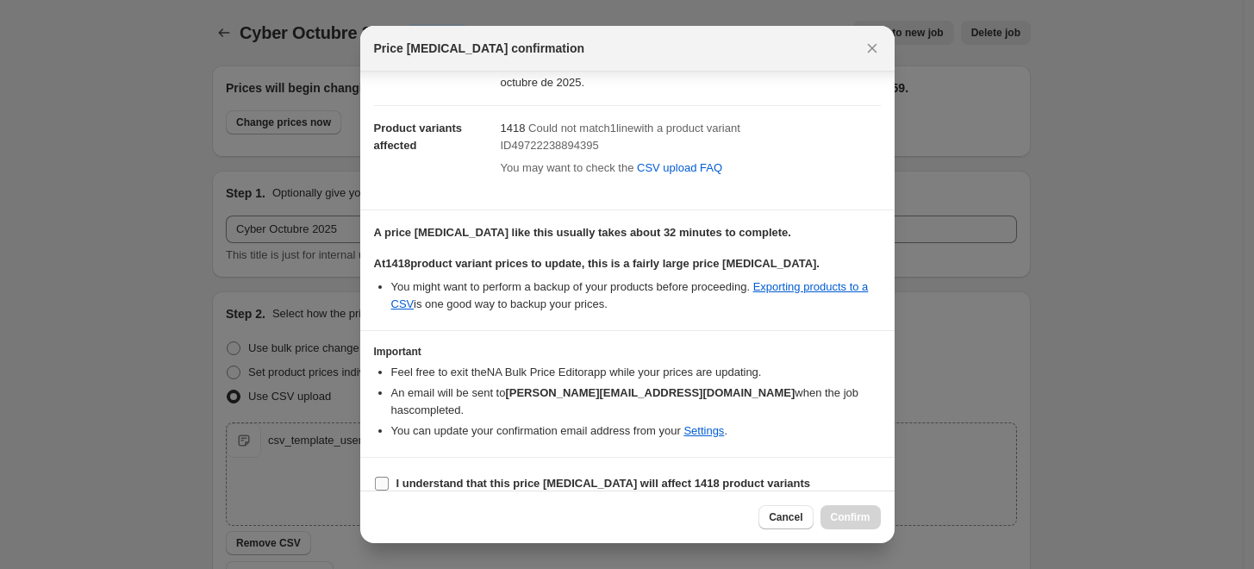
click at [379, 477] on input "I understand that this price change job will affect 1418 product variants" at bounding box center [382, 484] width 14 height 14
checkbox input "true"
click at [861, 516] on span "Confirm" at bounding box center [851, 517] width 40 height 14
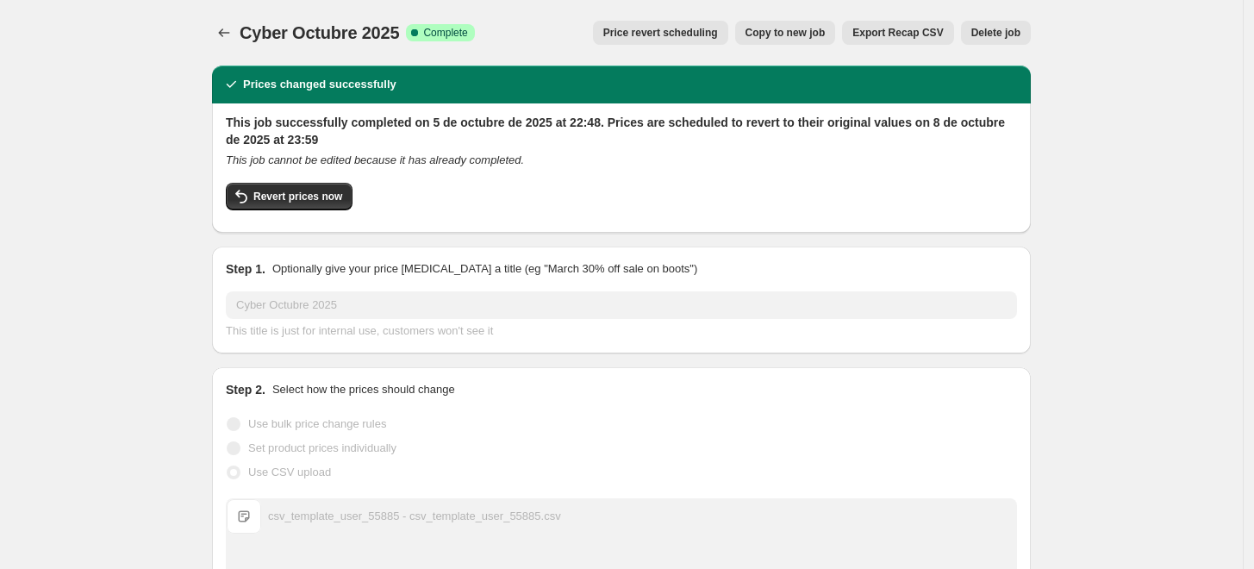
click at [222, 28] on icon "Price change jobs" at bounding box center [224, 32] width 17 height 17
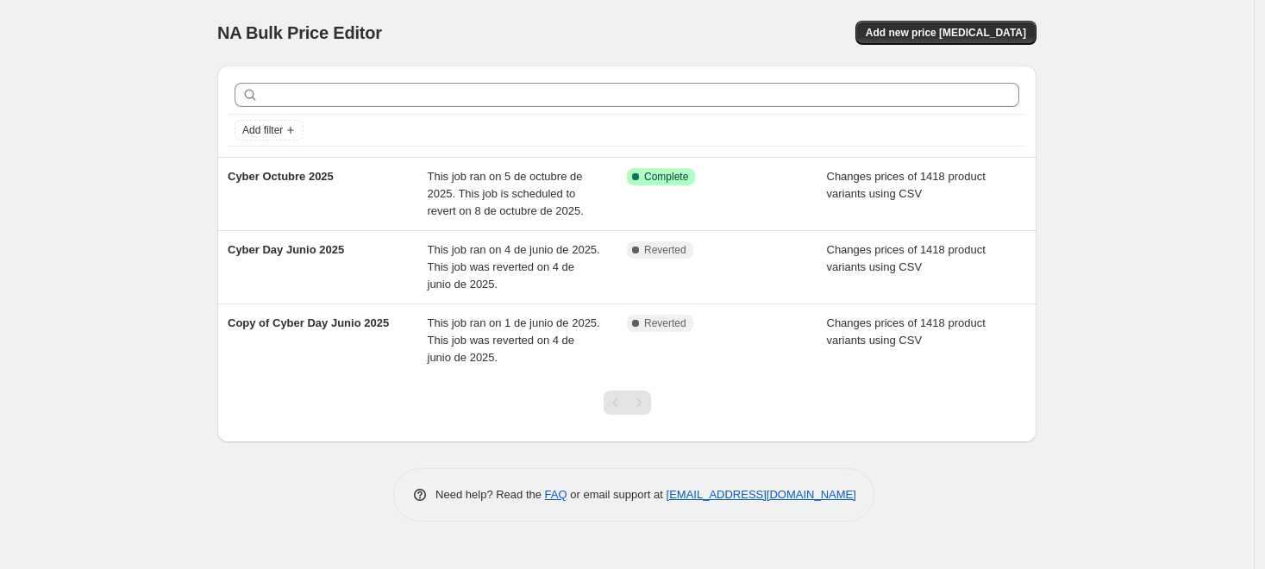
click at [141, 133] on div "NA Bulk Price Editor. This page is ready NA Bulk Price Editor Add new price cha…" at bounding box center [627, 284] width 1254 height 569
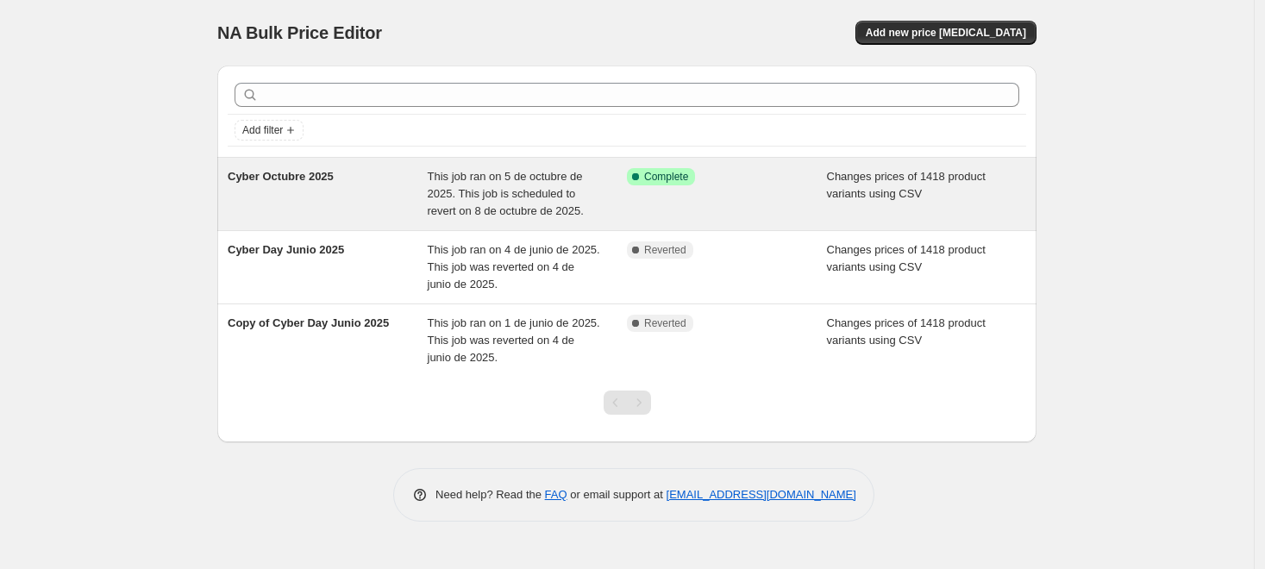
click at [394, 191] on div "Cyber Octubre 2025" at bounding box center [328, 194] width 200 height 52
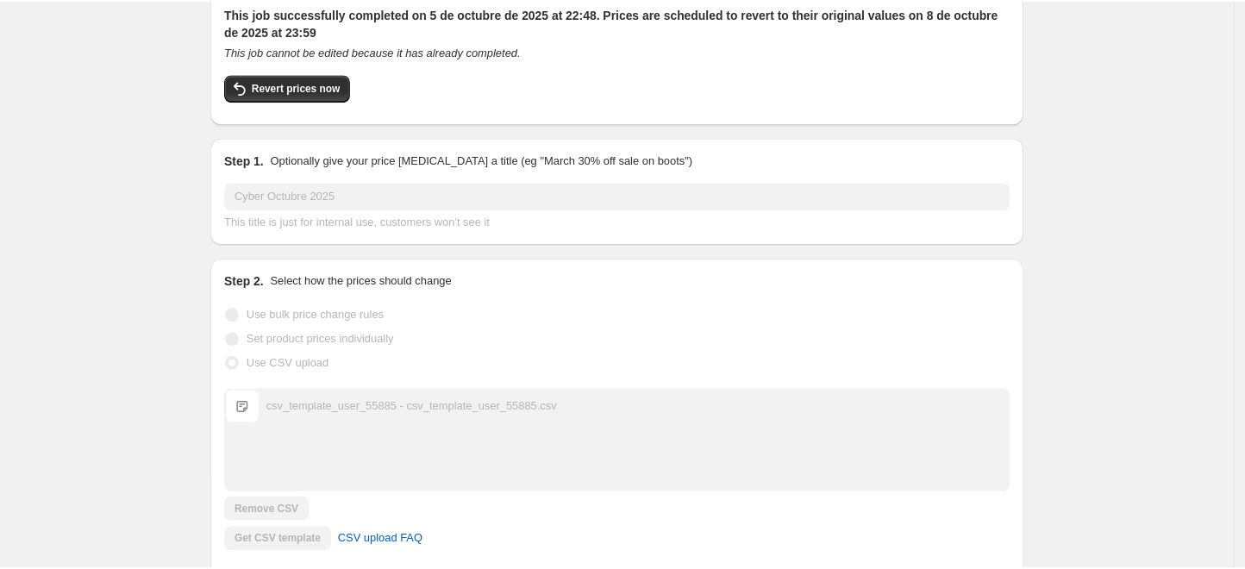
scroll to position [287, 0]
